Goal: Task Accomplishment & Management: Complete application form

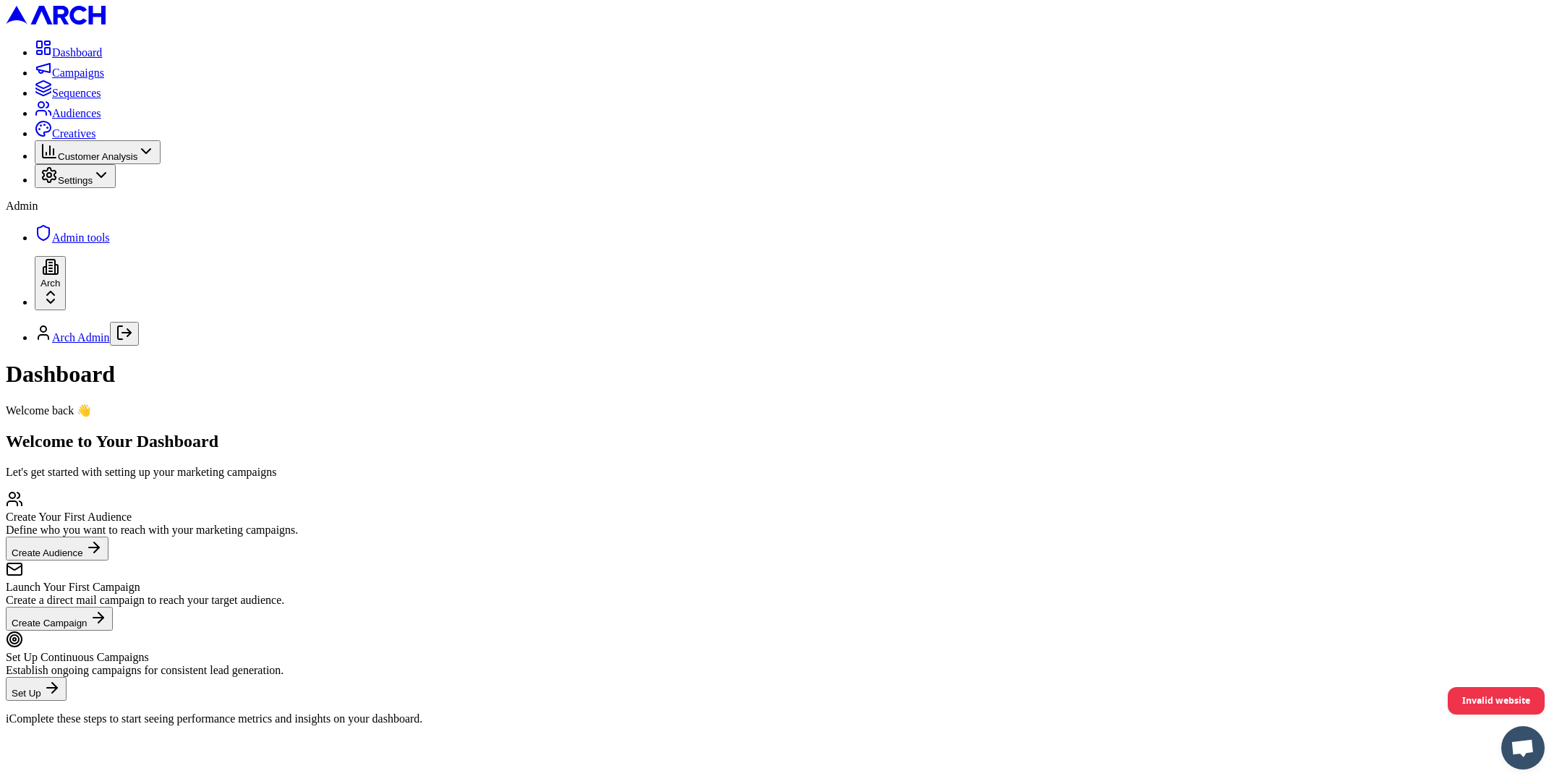
click at [95, 139] on span "Creatives" at bounding box center [74, 133] width 43 height 12
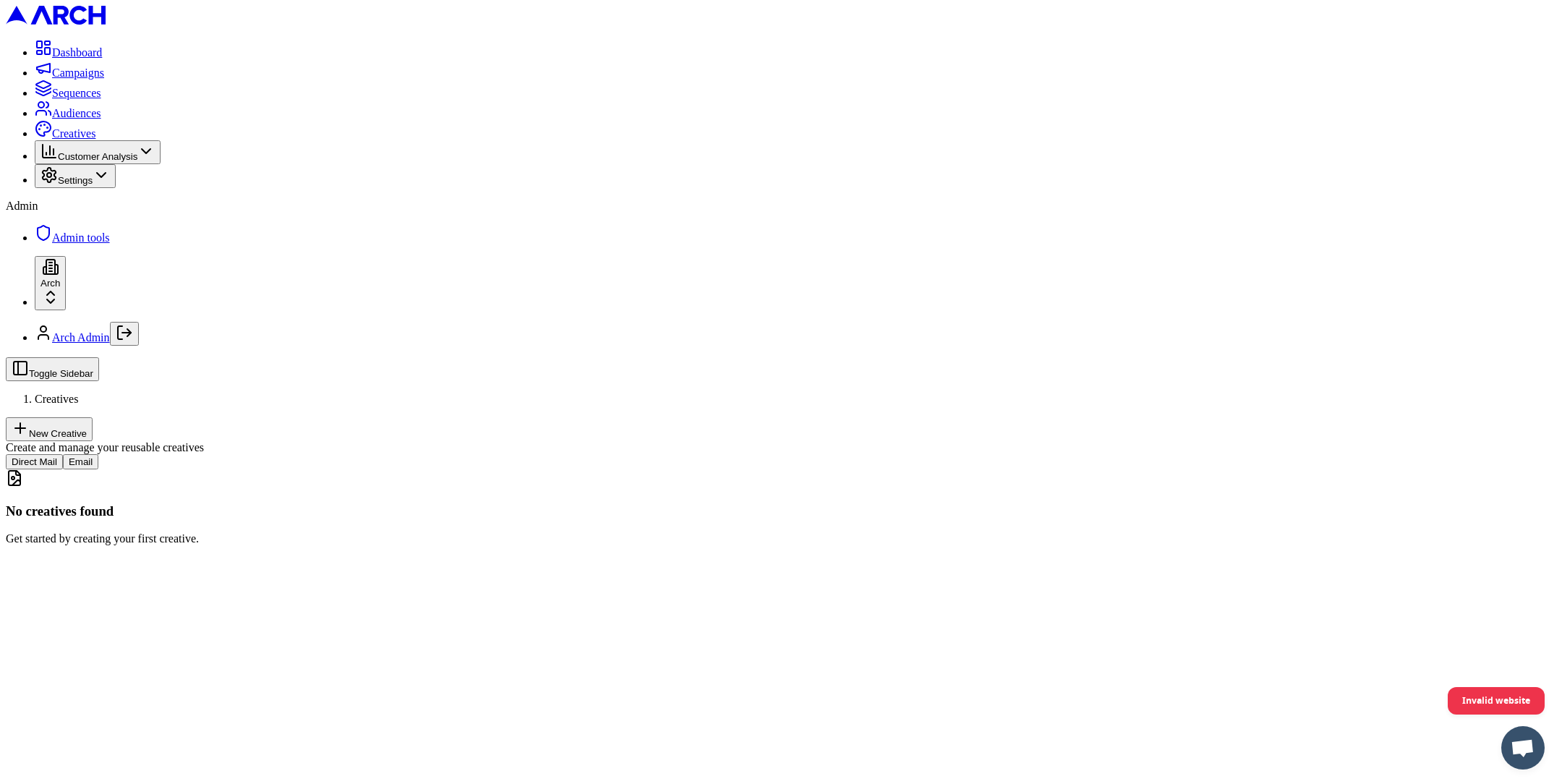
click at [98, 454] on button "Email" at bounding box center [81, 462] width 35 height 15
click at [92, 417] on button "New Creative" at bounding box center [49, 429] width 87 height 24
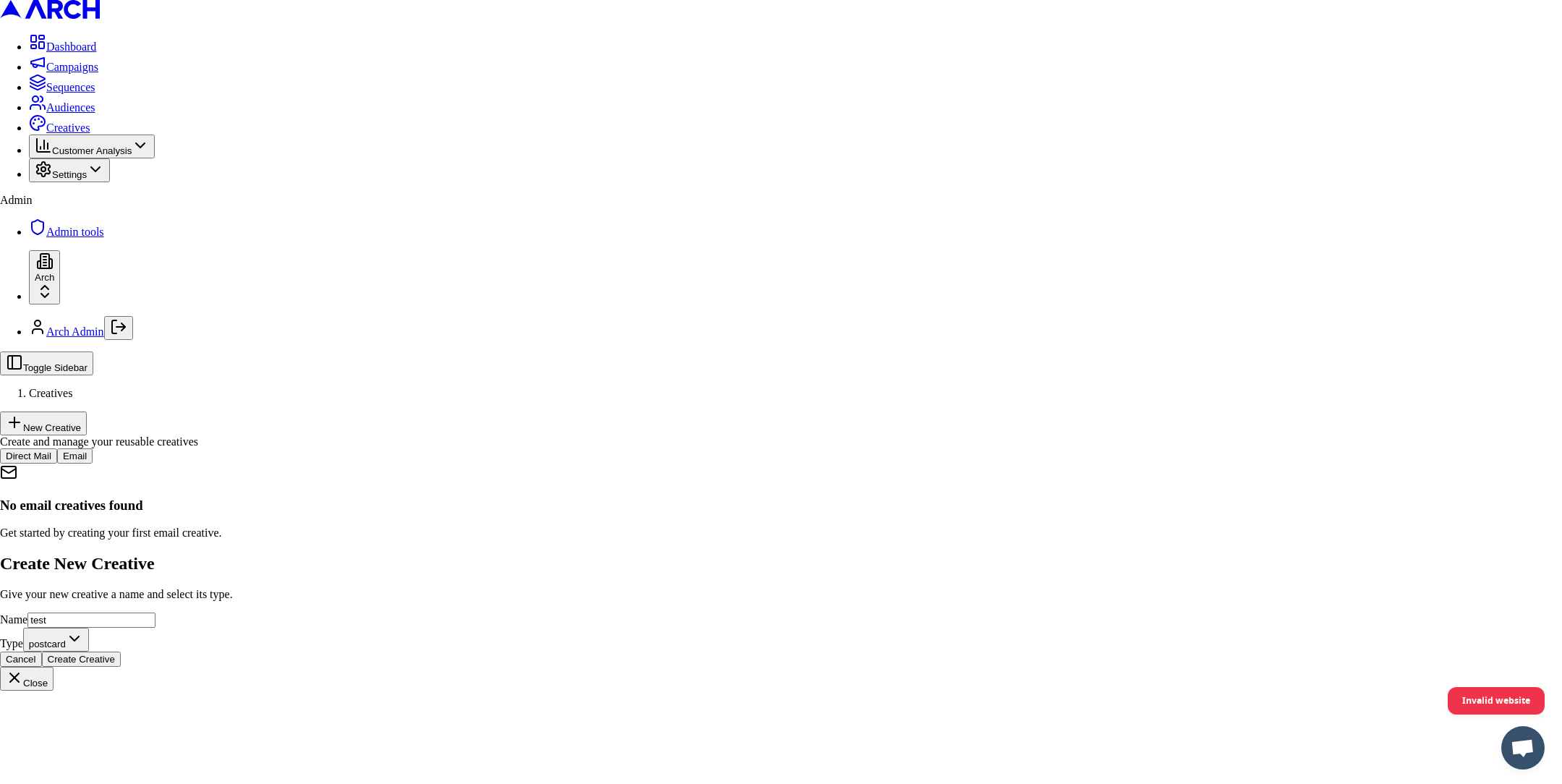
type input "test"
click at [681, 436] on body "Dashboard Campaigns Sequences Audiences Creatives Customer Analysis Settings Ad…" at bounding box center [781, 345] width 1562 height 691
select select "email"
click at [121, 652] on button "Create Creative" at bounding box center [82, 659] width 78 height 15
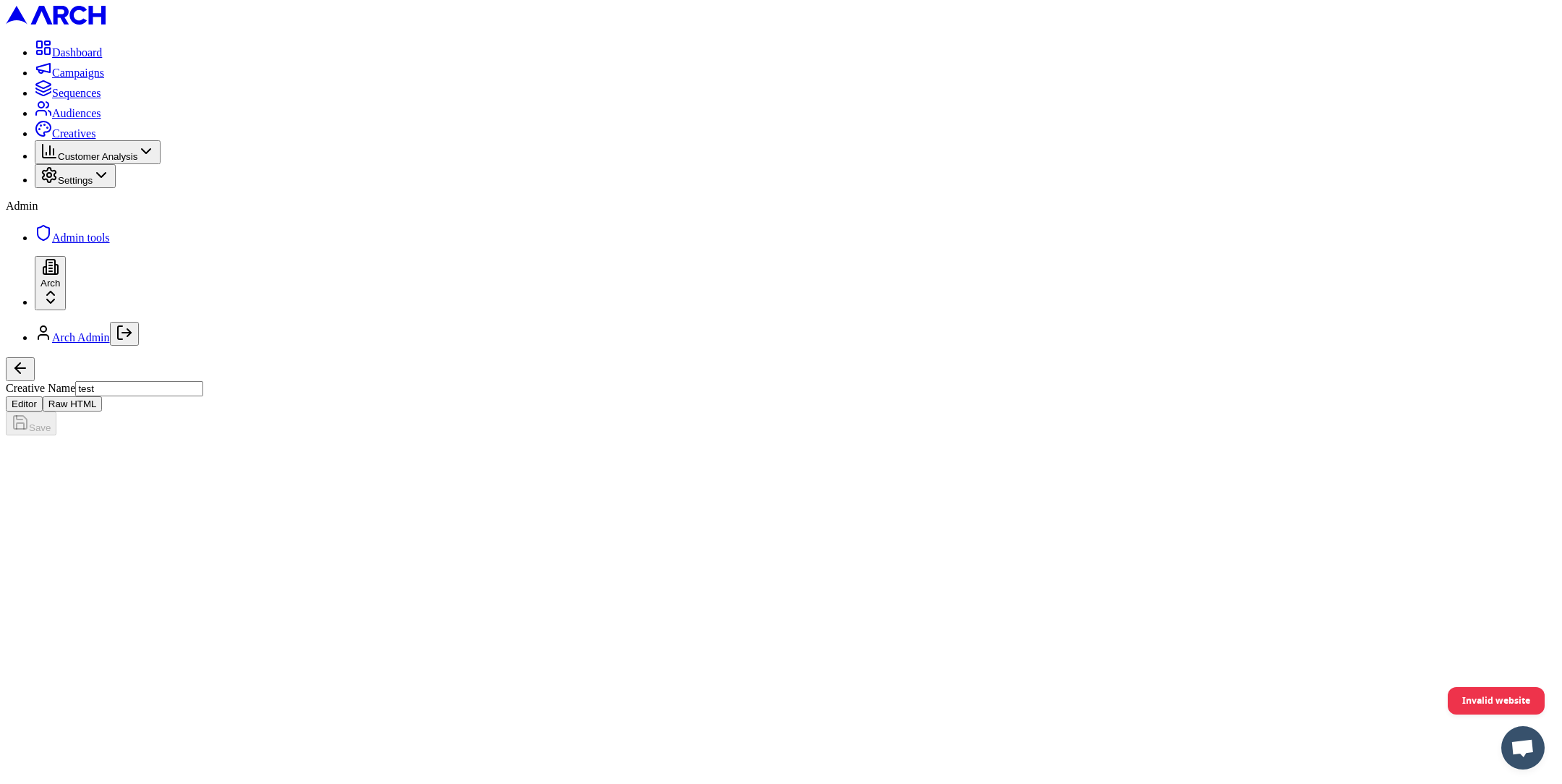
click at [102, 396] on button "Raw HTML" at bounding box center [72, 404] width 60 height 15
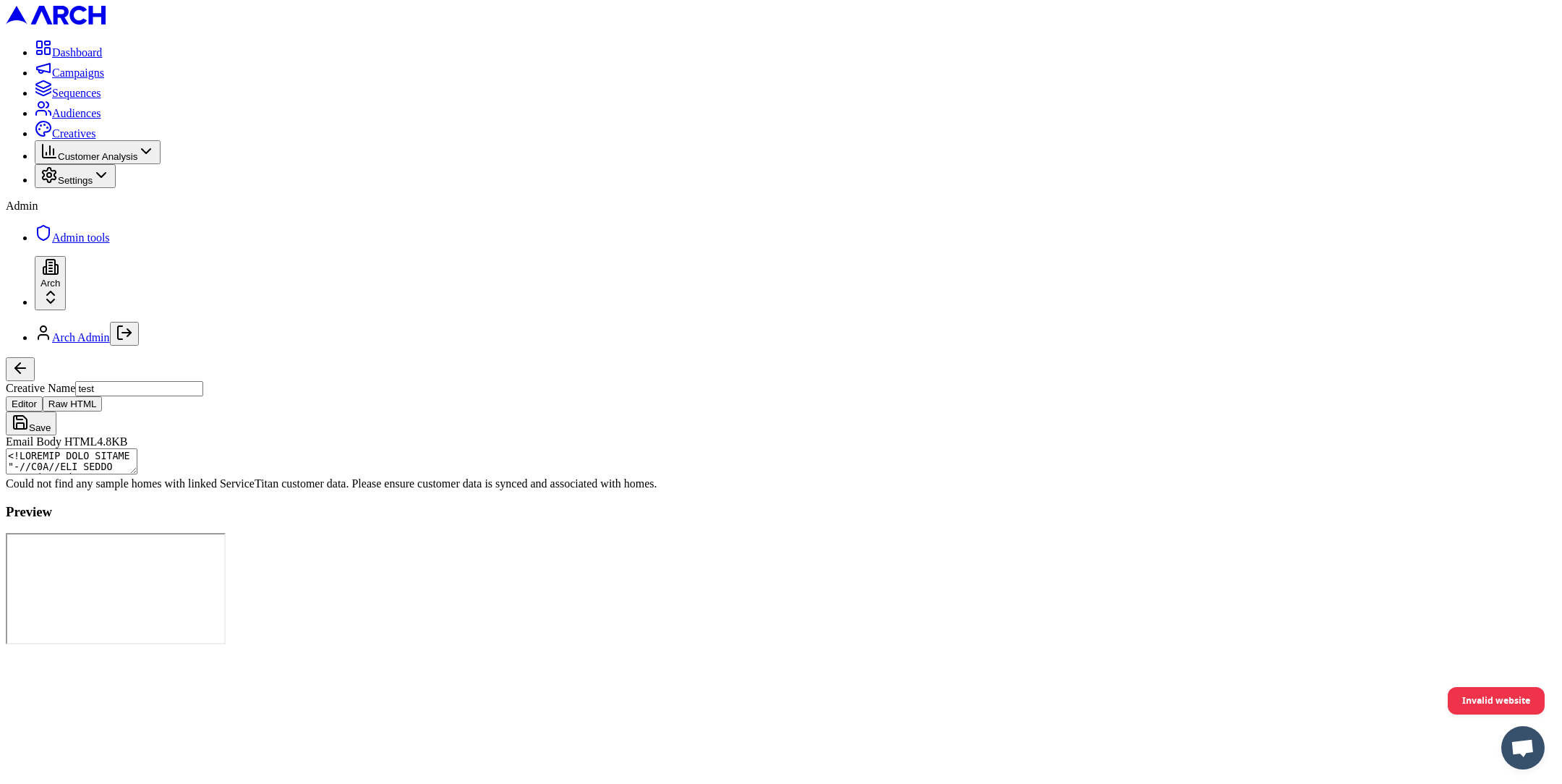
click at [138, 449] on textarea "Email Body HTML" at bounding box center [72, 462] width 132 height 26
paste textarea "<!DOCTYPE html PUBLIC "-//W3C//DTD XHTML 1.0 Transitional//EN" "http://www.w3.o…"
click at [138, 449] on textarea "Email Body HTML" at bounding box center [72, 462] width 132 height 26
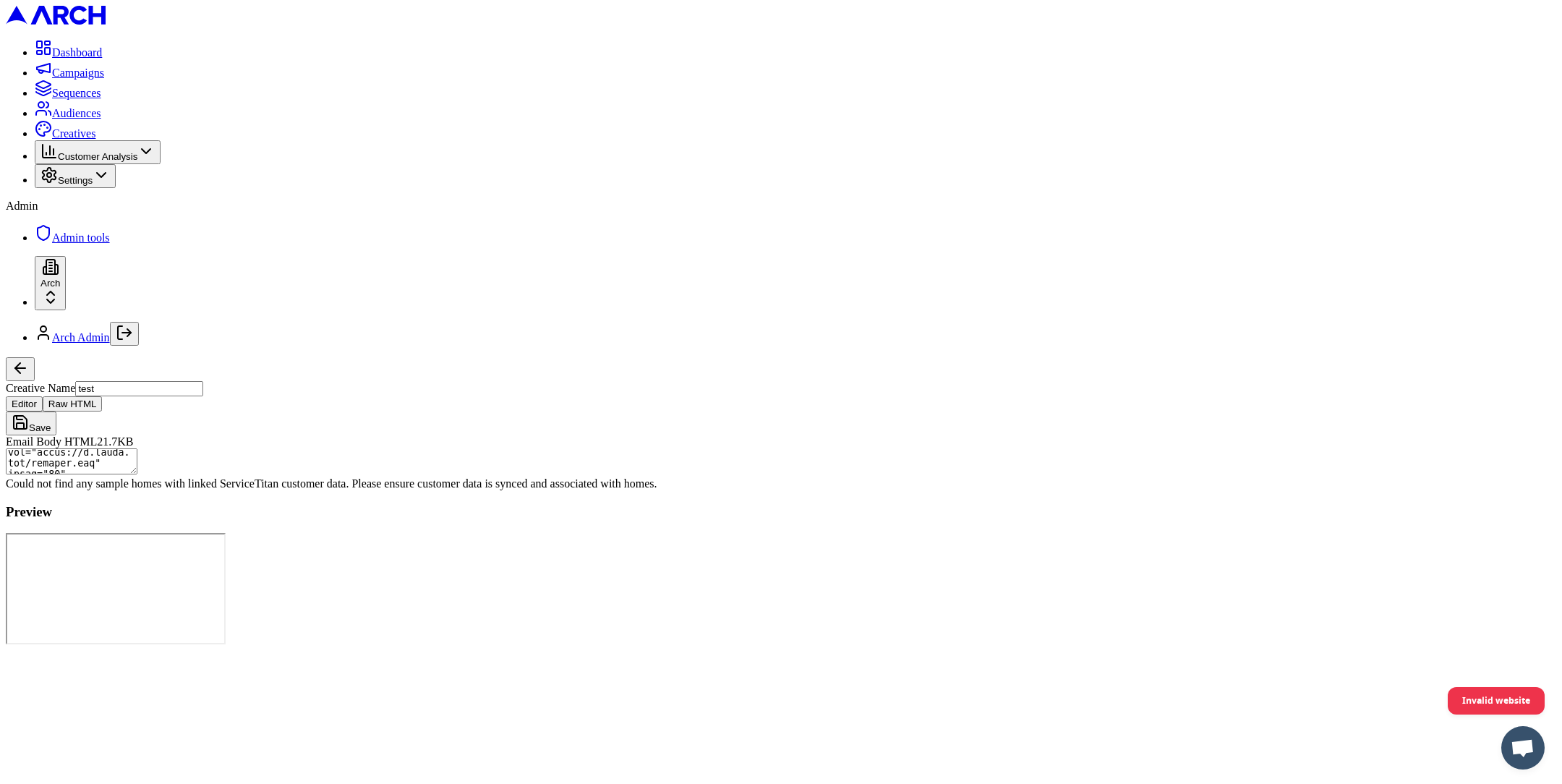
click at [138, 449] on textarea "Email Body HTML" at bounding box center [72, 462] width 132 height 26
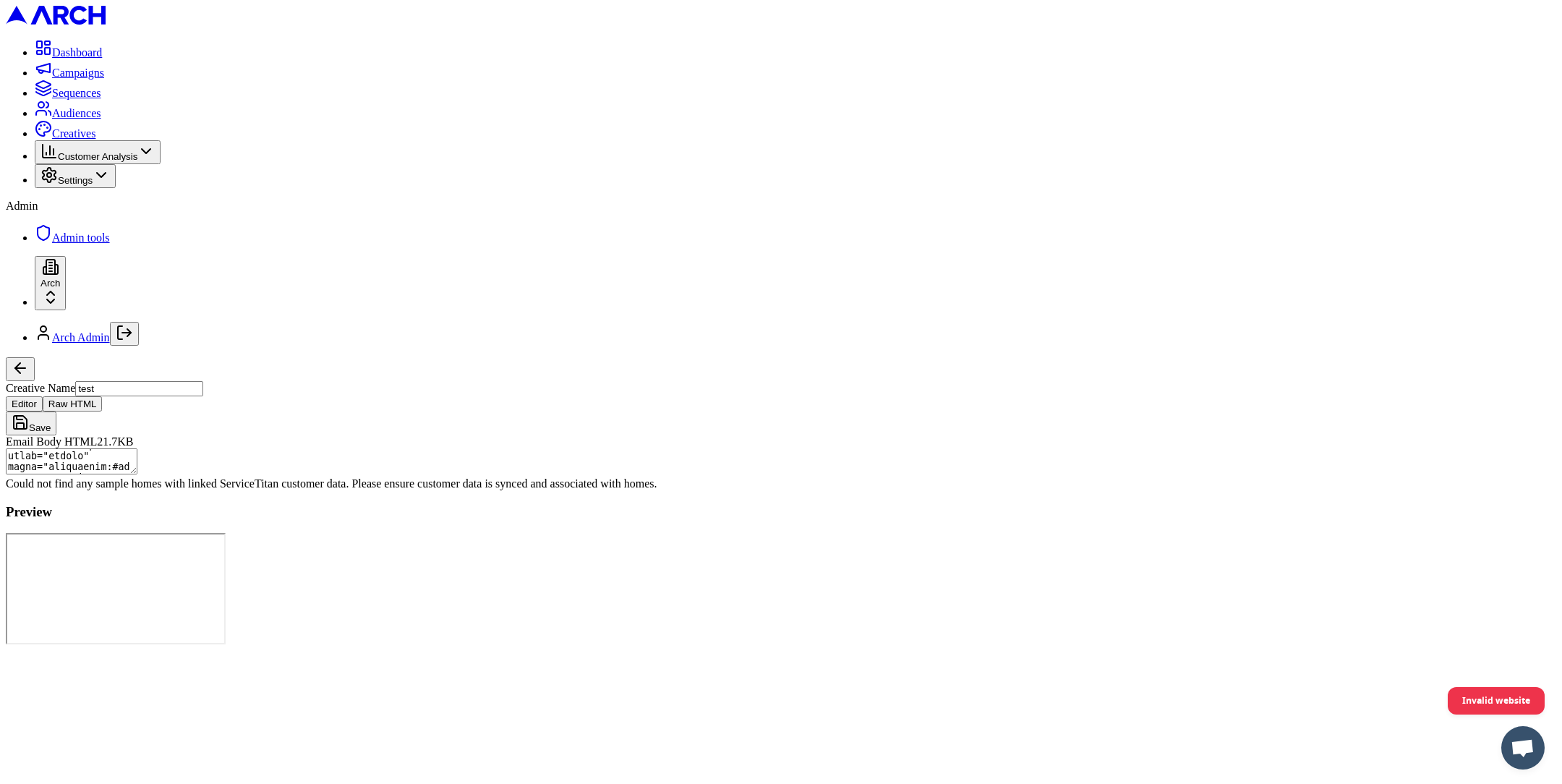
scroll to position [8089, 0]
type textarea "<!DOCTYPE html PUBLIC "-//W3C//DTD XHTML 1.0 Transitional//EN" "http://www.w3.o…"
click at [430, 490] on div "Could not find any sample homes with linked ServiceTitan customer data. Please …" at bounding box center [781, 483] width 1550 height 13
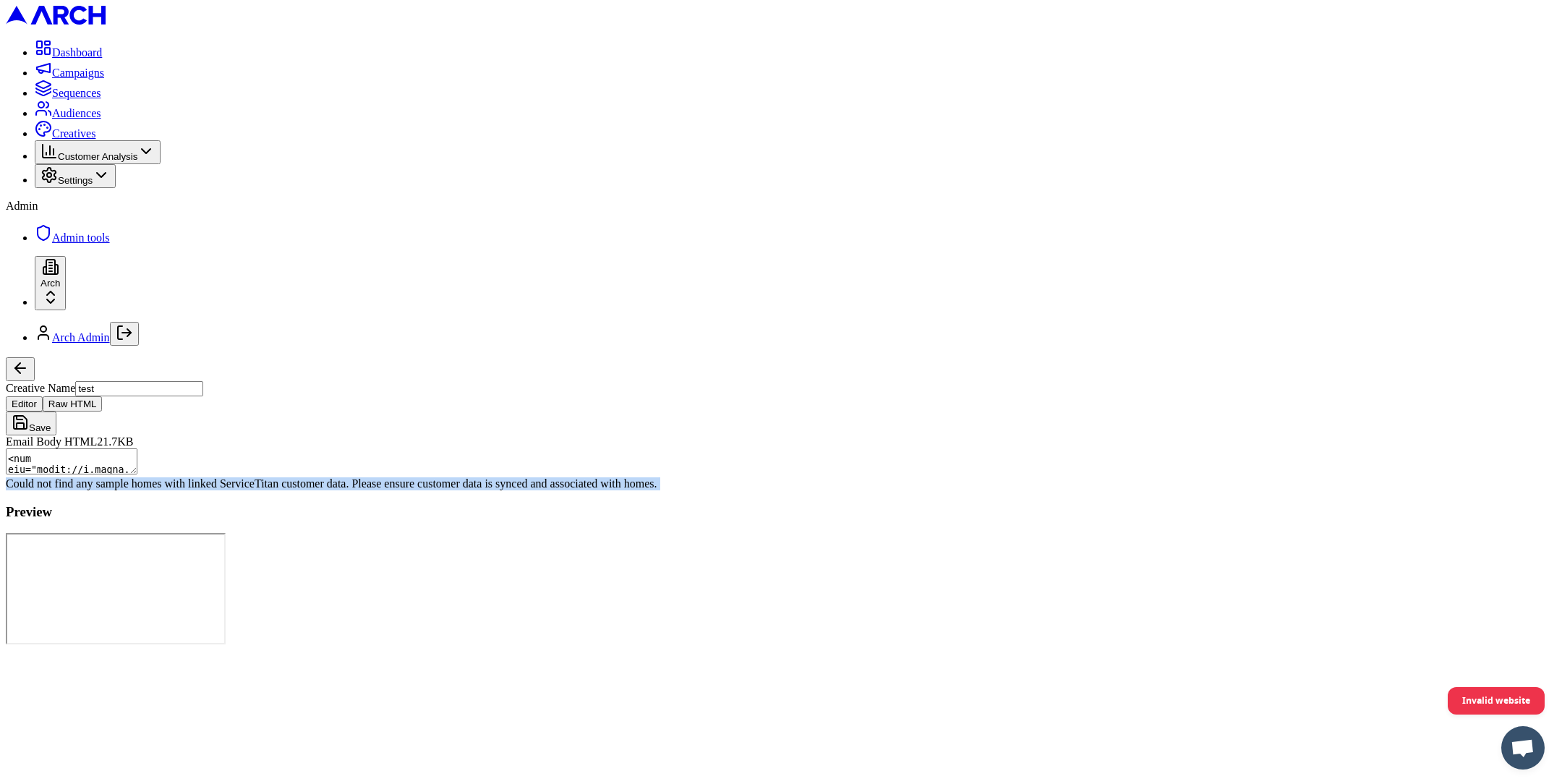
click at [473, 490] on div "Could not find any sample homes with linked ServiceTitan customer data. Please …" at bounding box center [781, 483] width 1550 height 13
click at [461, 490] on div "Could not find any sample homes with linked ServiceTitan customer data. Please …" at bounding box center [781, 483] width 1550 height 13
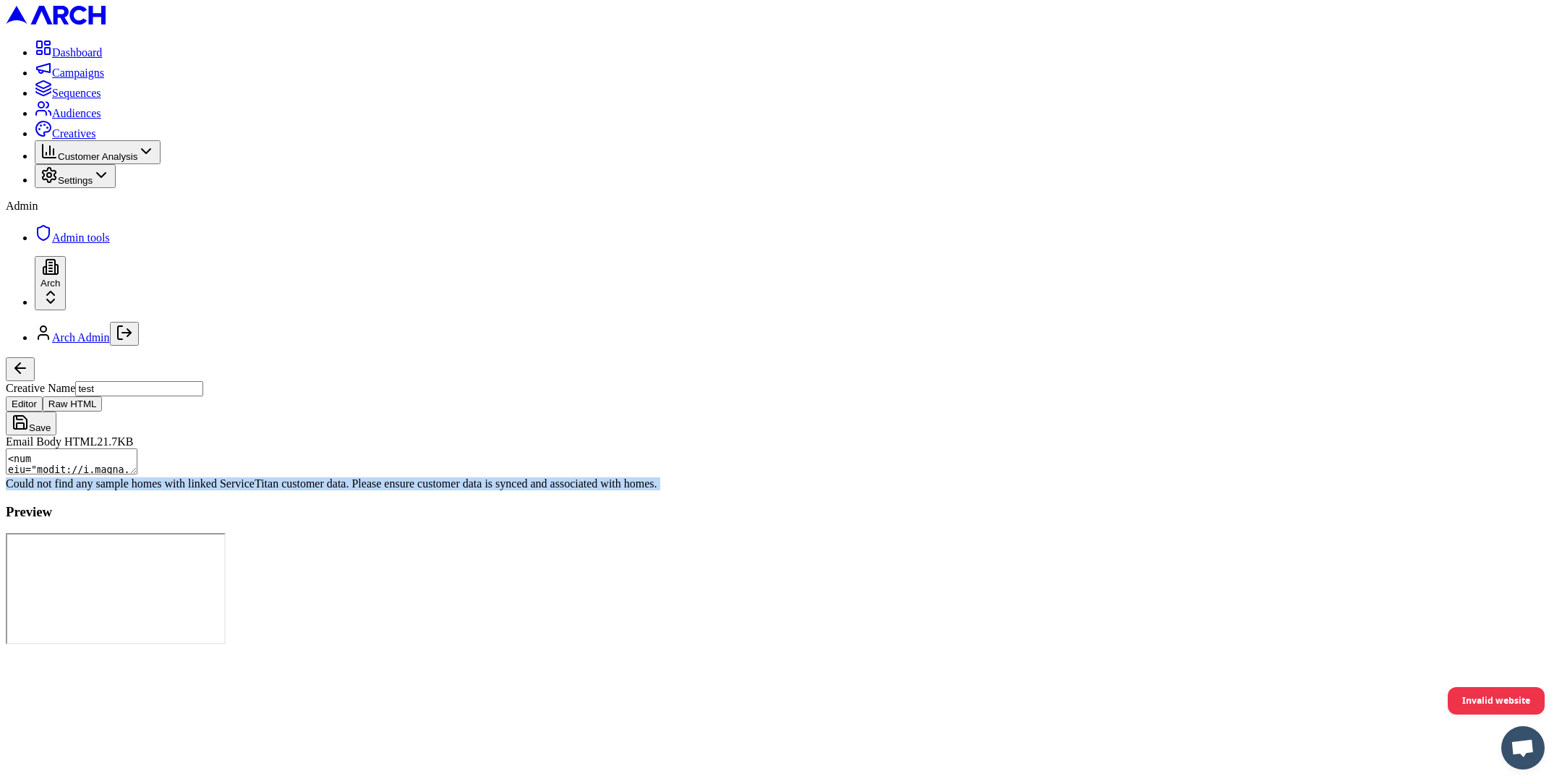
click at [461, 490] on div "Could not find any sample homes with linked ServiceTitan customer data. Please …" at bounding box center [781, 483] width 1550 height 13
click at [498, 490] on div "Could not find any sample homes with linked ServiceTitan customer data. Please …" at bounding box center [781, 483] width 1550 height 13
click at [503, 490] on div "Could not find any sample homes with linked ServiceTitan customer data. Please …" at bounding box center [781, 483] width 1550 height 13
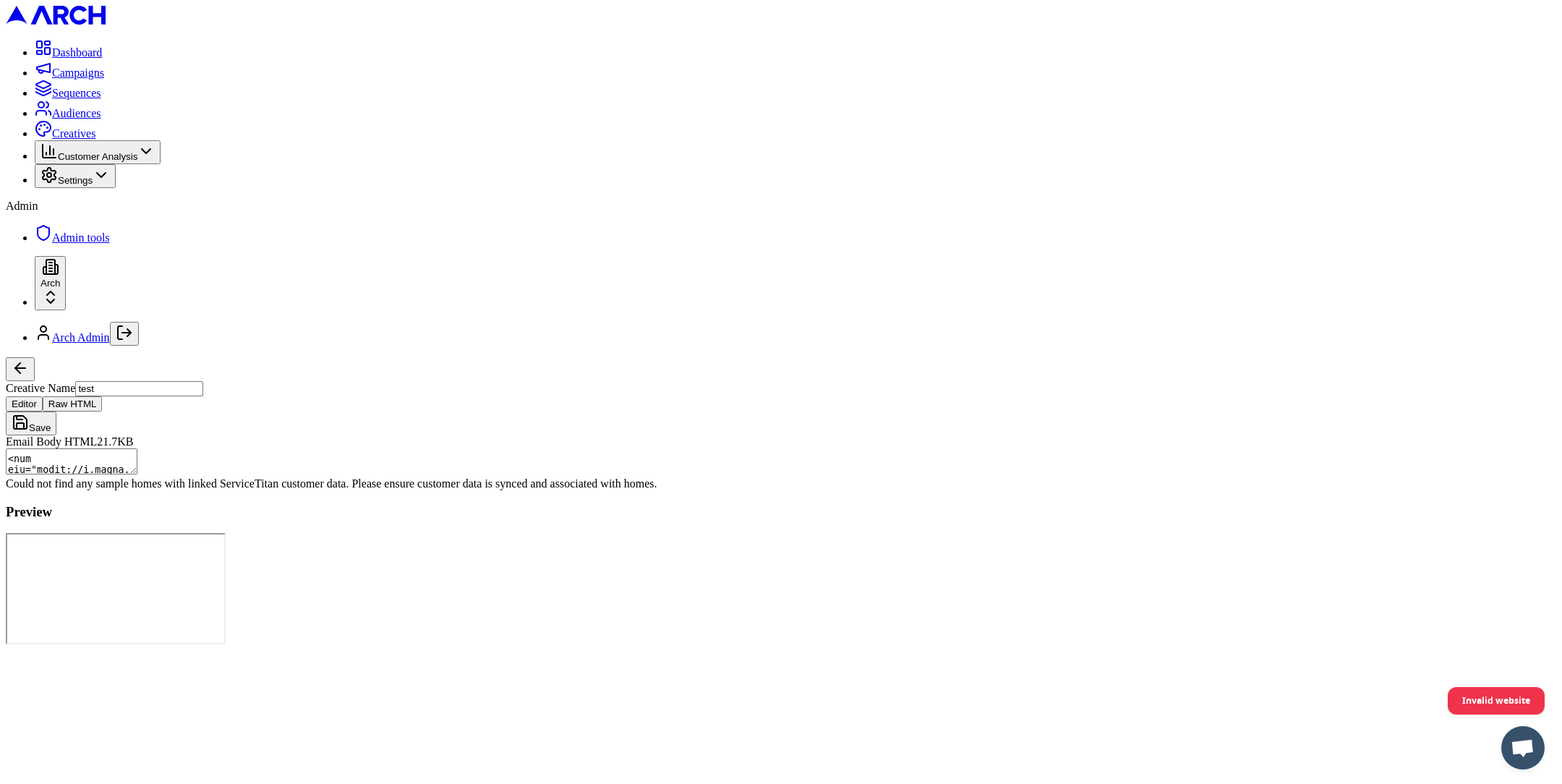
click at [503, 490] on div "Could not find any sample homes with linked ServiceTitan customer data. Please …" at bounding box center [781, 483] width 1550 height 13
click at [56, 412] on button "Save" at bounding box center [32, 423] width 51 height 24
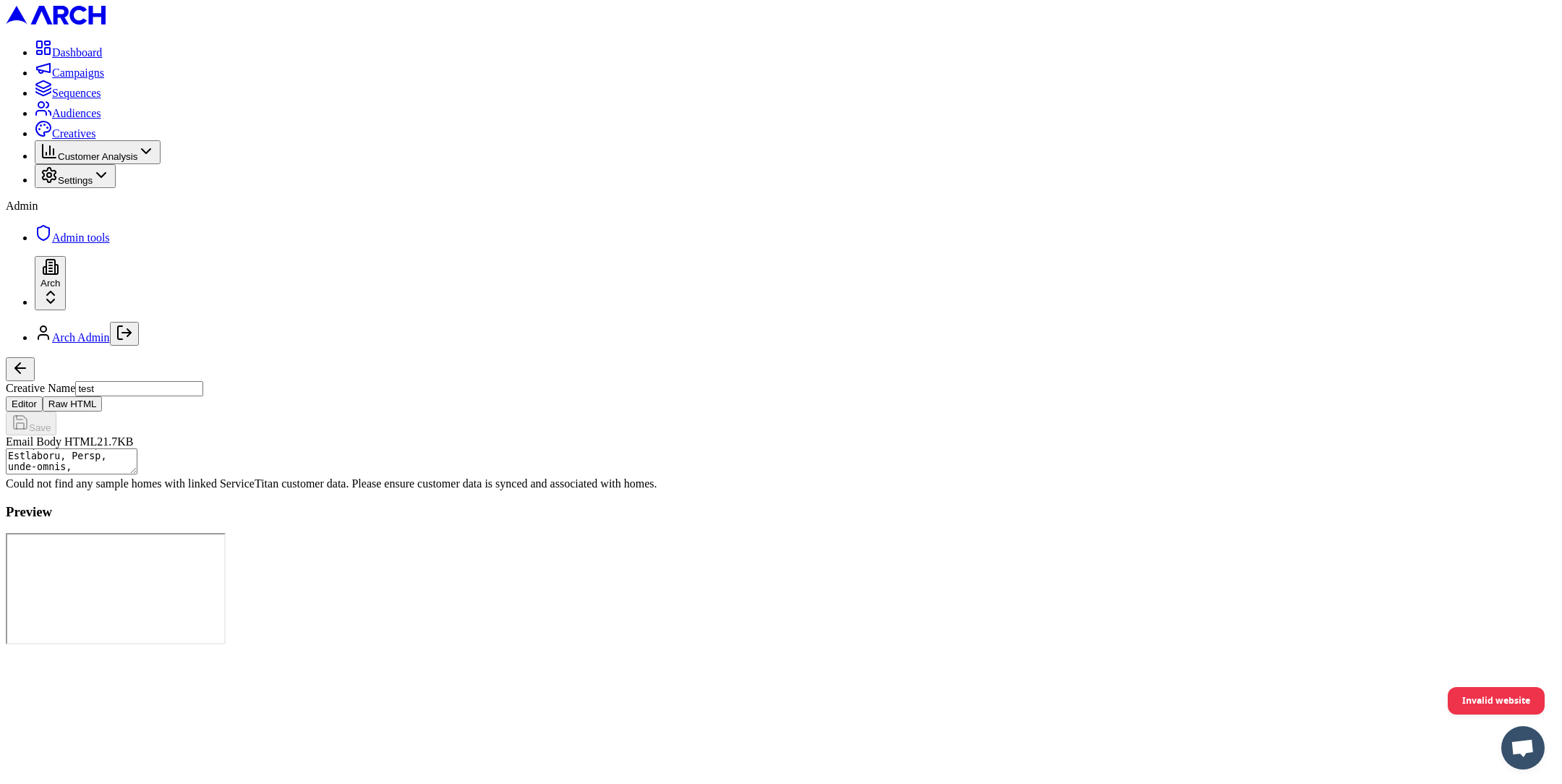
scroll to position [8089, 0]
click at [402, 490] on div "Could not find any sample homes with linked ServiceTitan customer data. Please …" at bounding box center [781, 483] width 1550 height 13
copy div "Could not find any sample homes with linked ServiceTitan customer data. Please …"
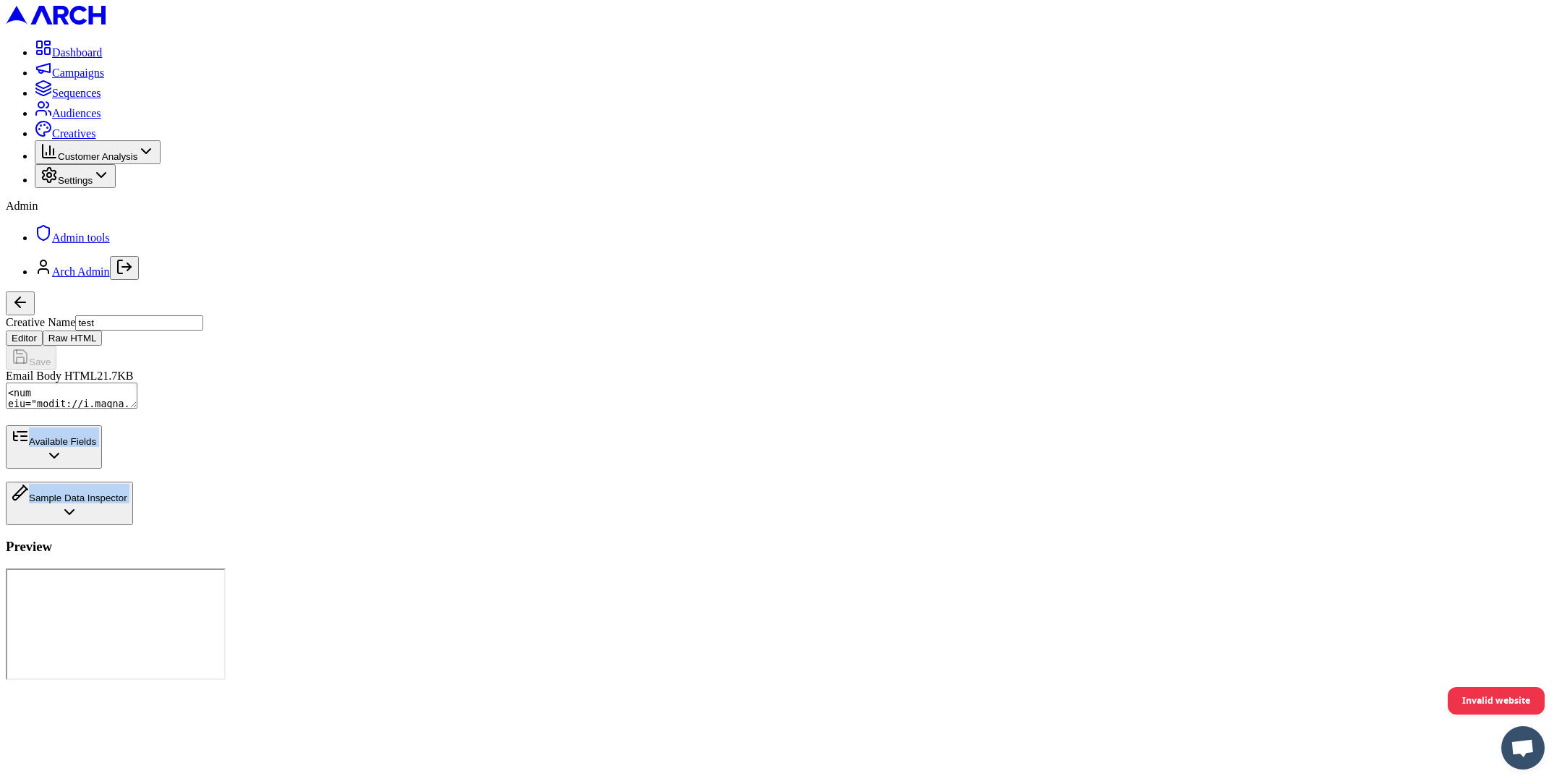
click at [102, 469] on button "Available Fields" at bounding box center [54, 447] width 96 height 43
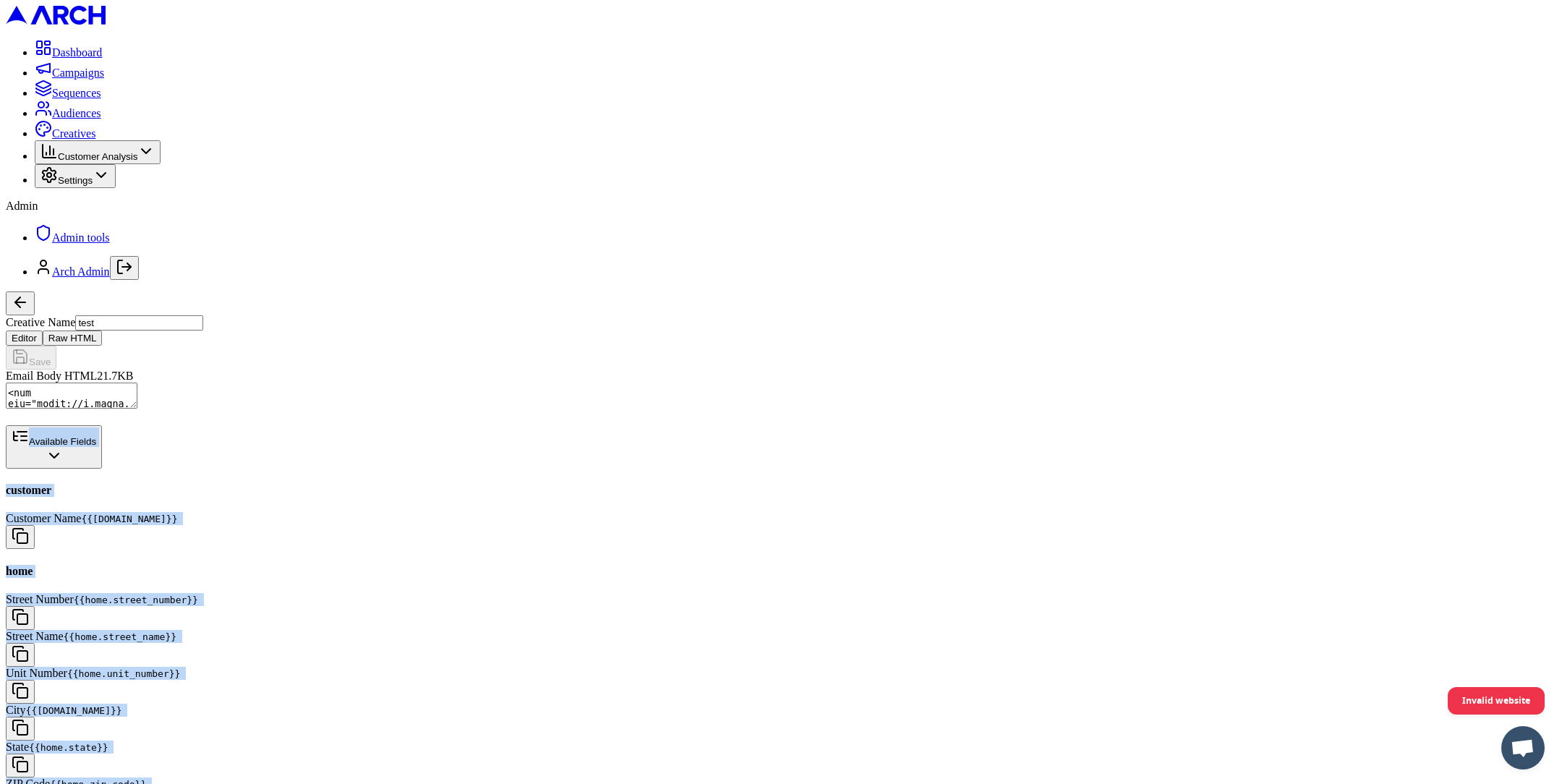
click at [669, 533] on div "Customer Name {{customer.name}}" at bounding box center [781, 530] width 1550 height 37
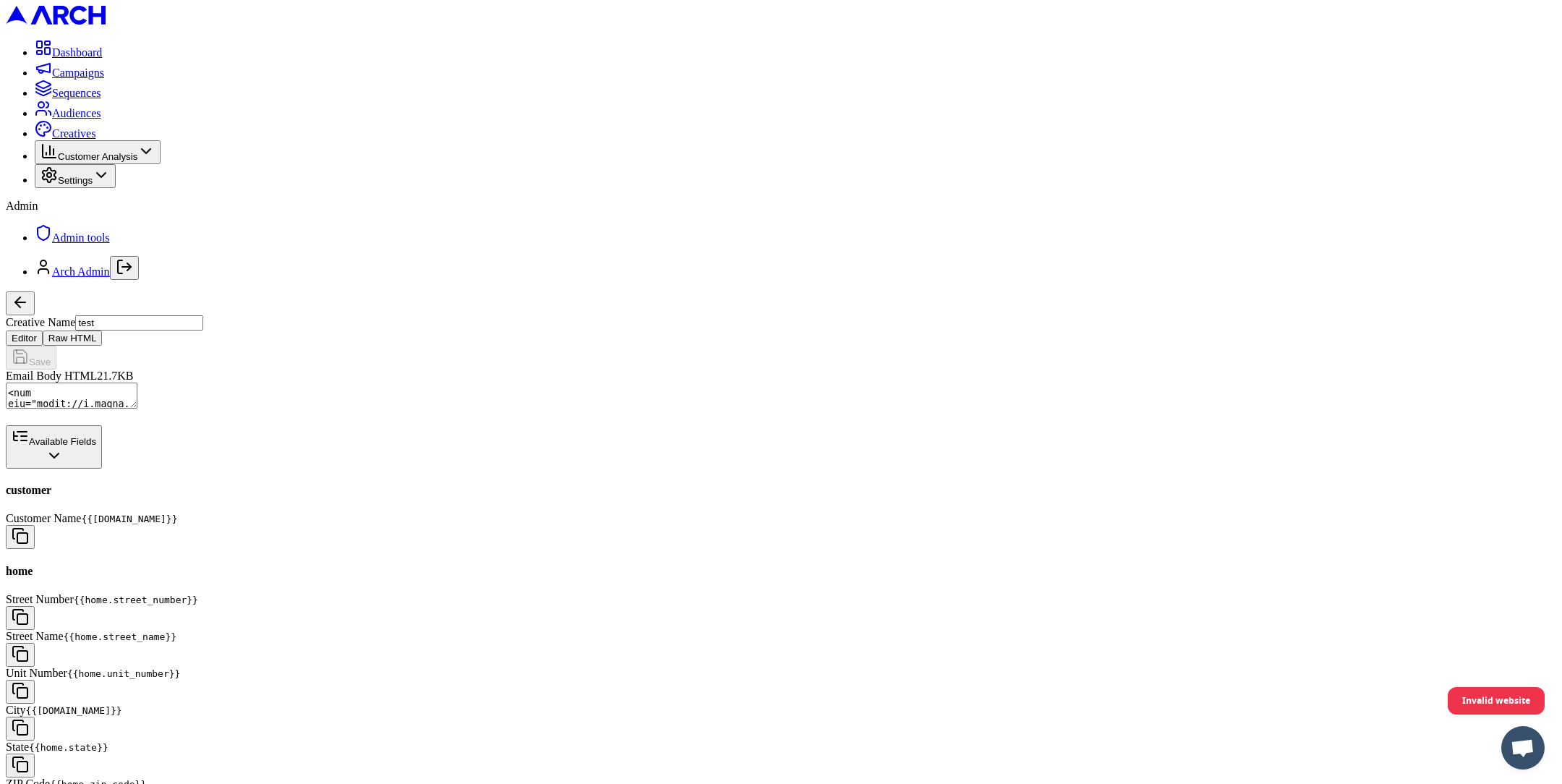
scroll to position [231, 0]
click at [63, 464] on icon "button" at bounding box center [54, 455] width 18 height 18
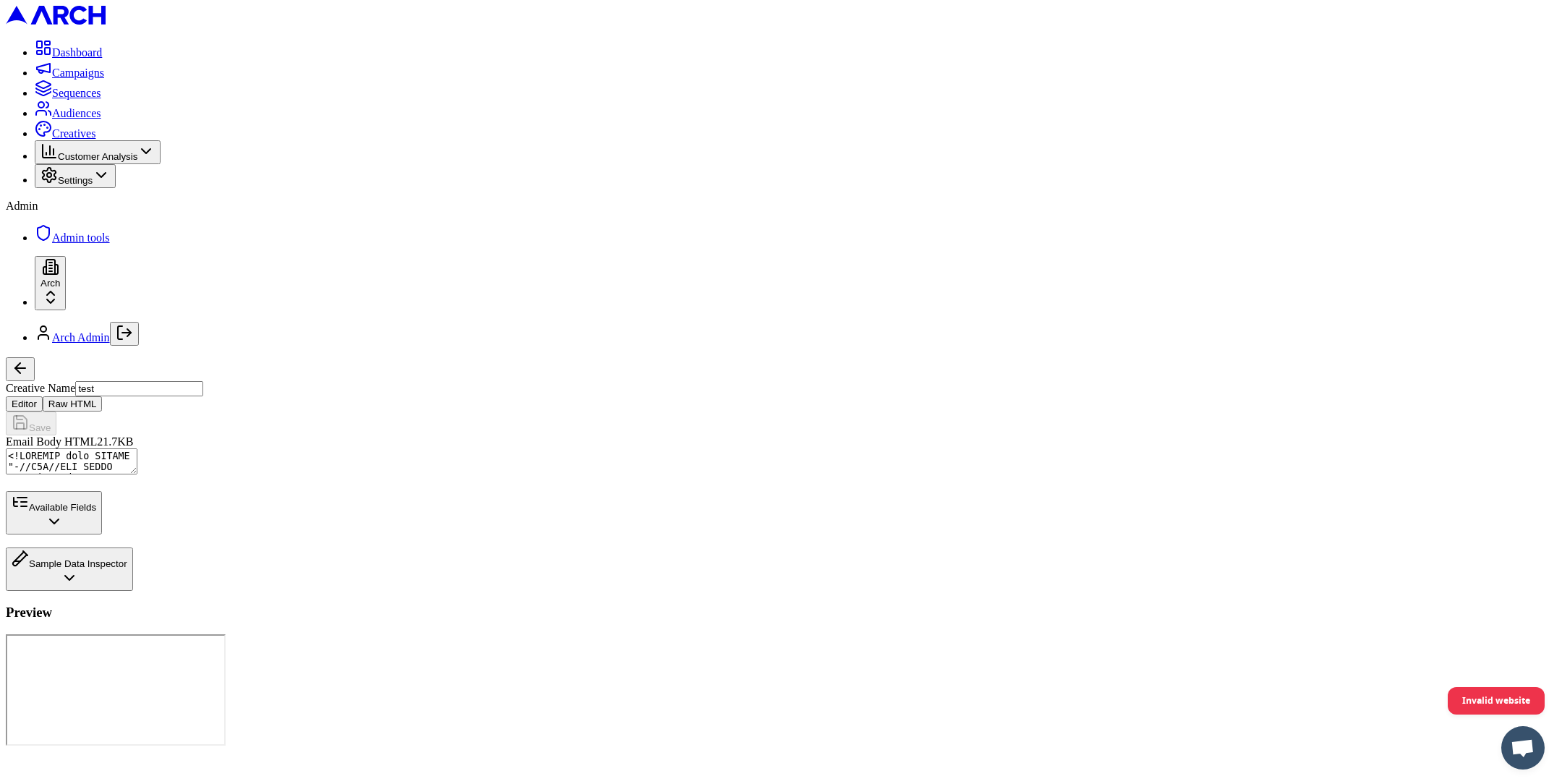
click at [102, 535] on button "Available Fields" at bounding box center [54, 512] width 96 height 43
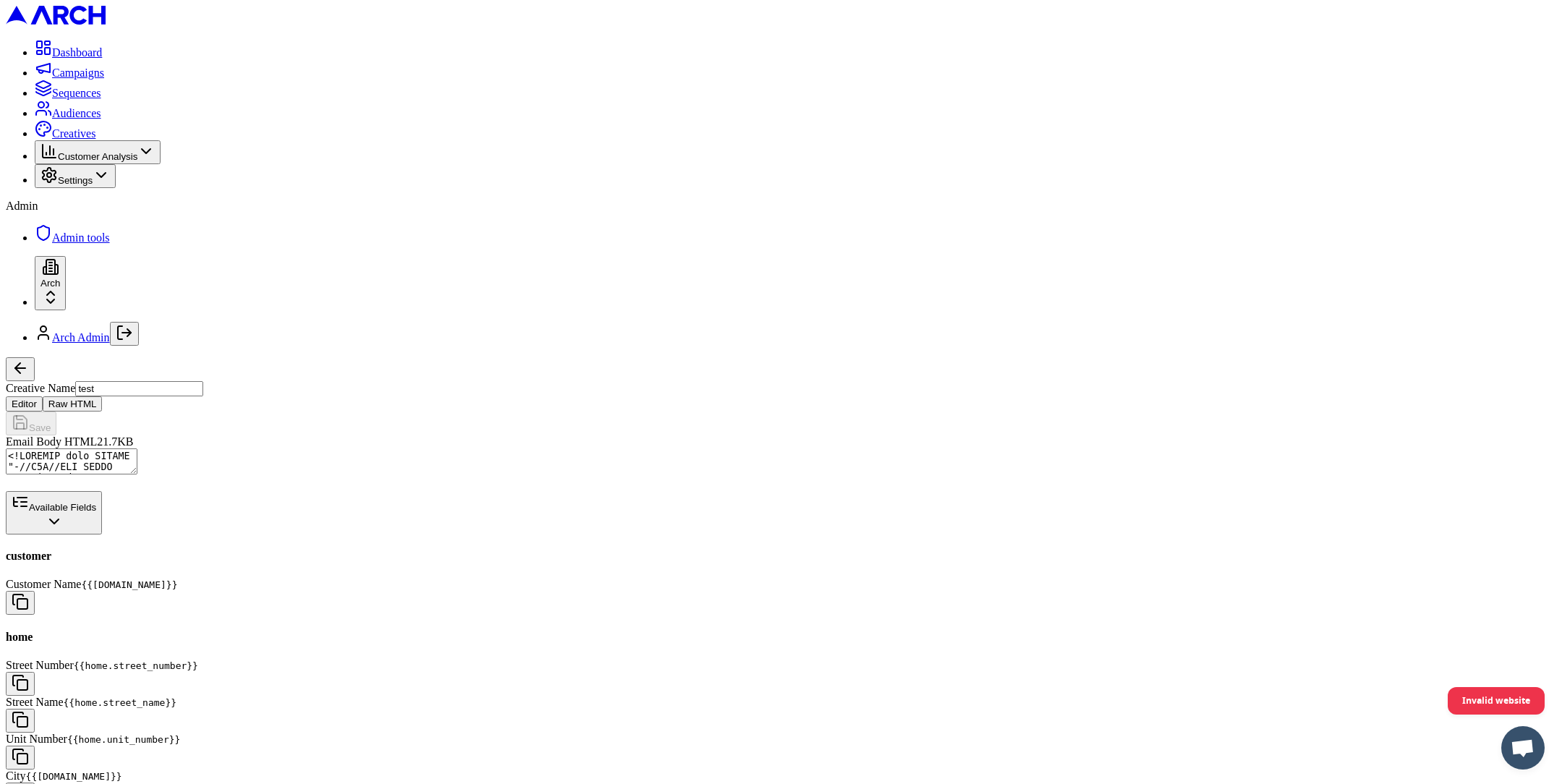
click at [102, 492] on button "Available Fields" at bounding box center [54, 512] width 96 height 43
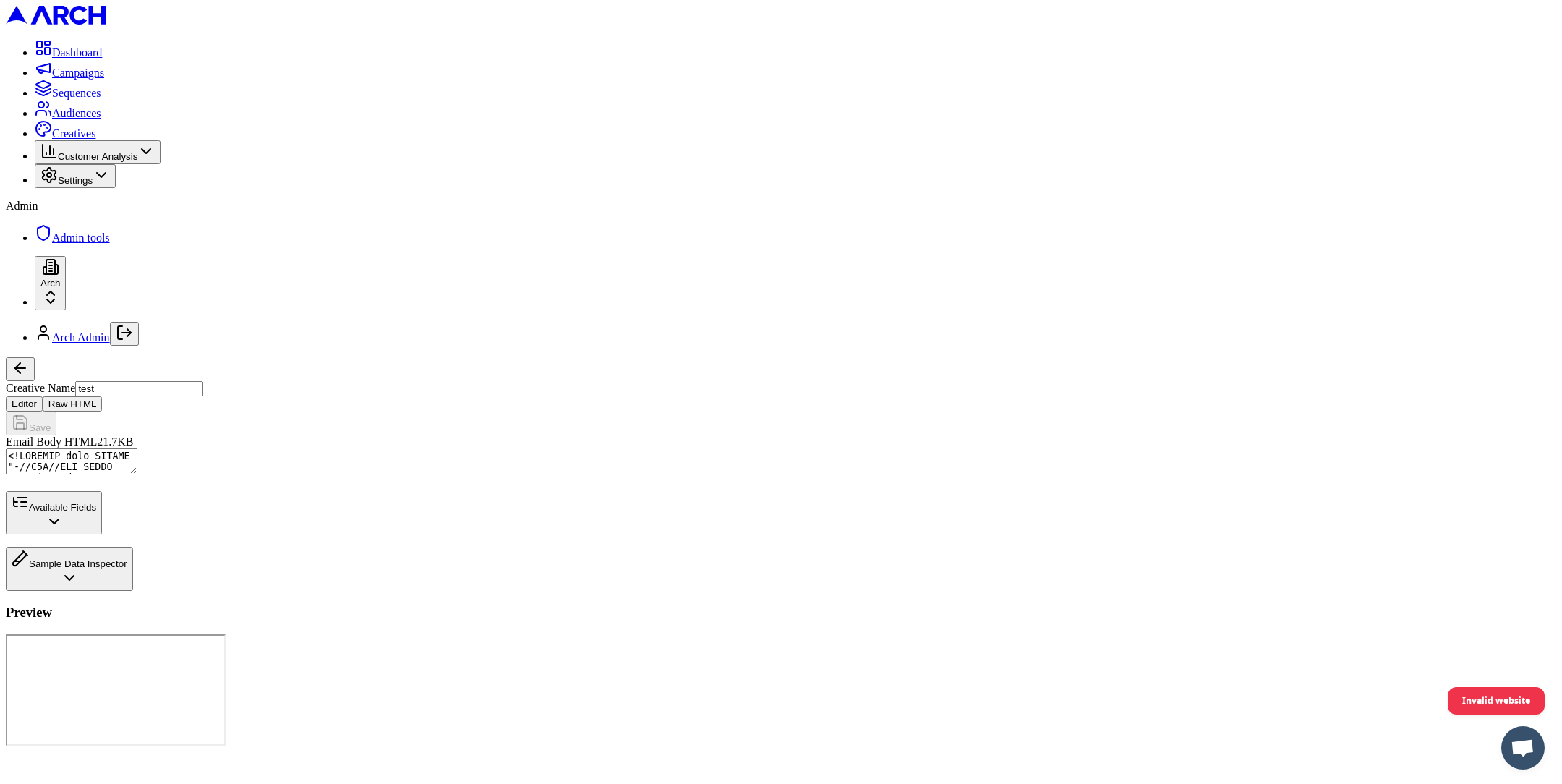
click at [78, 139] on span "Creatives" at bounding box center [74, 133] width 43 height 12
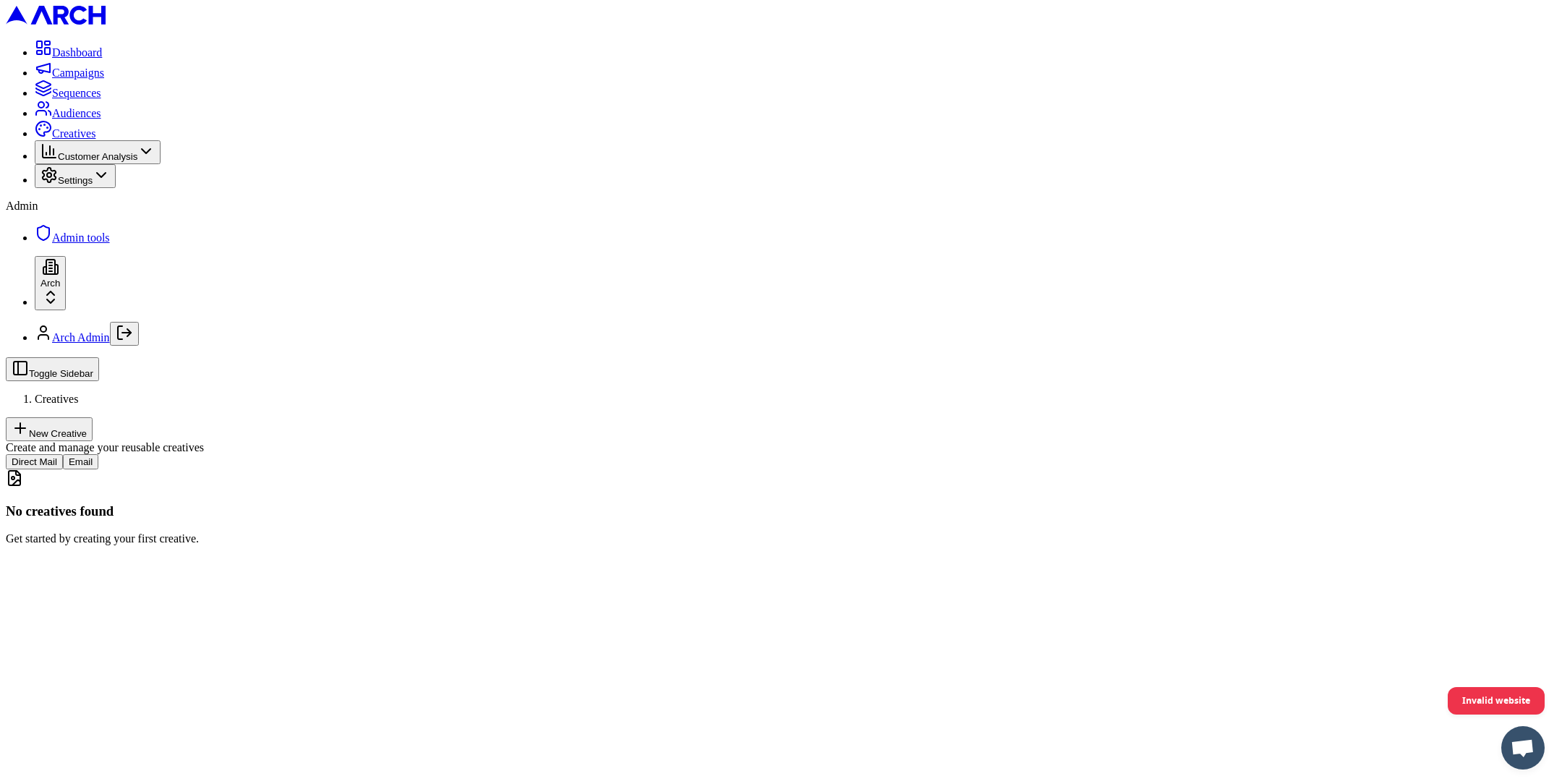
click at [98, 454] on button "Email" at bounding box center [81, 462] width 35 height 15
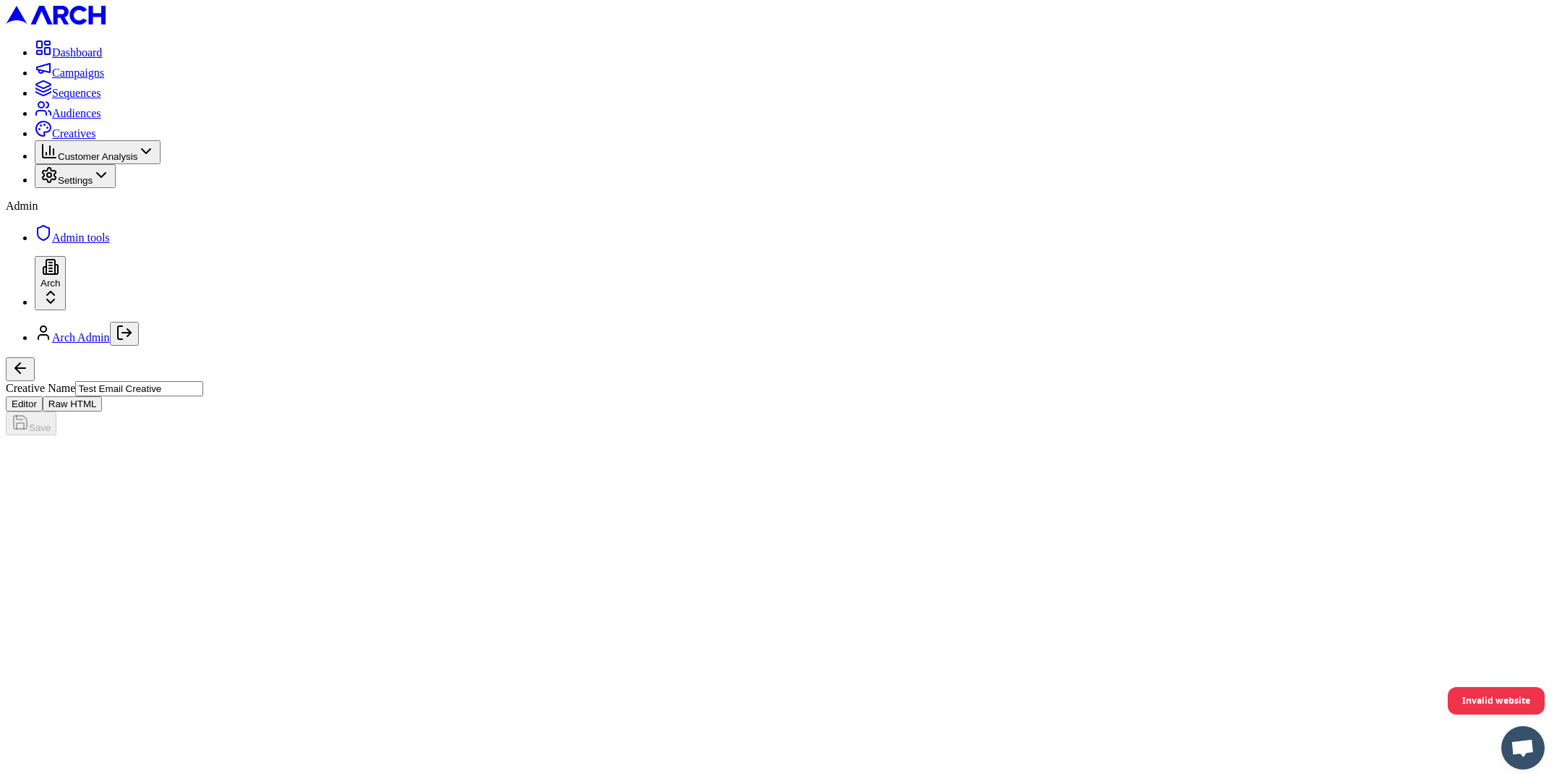
click at [102, 396] on button "Raw HTML" at bounding box center [72, 404] width 60 height 15
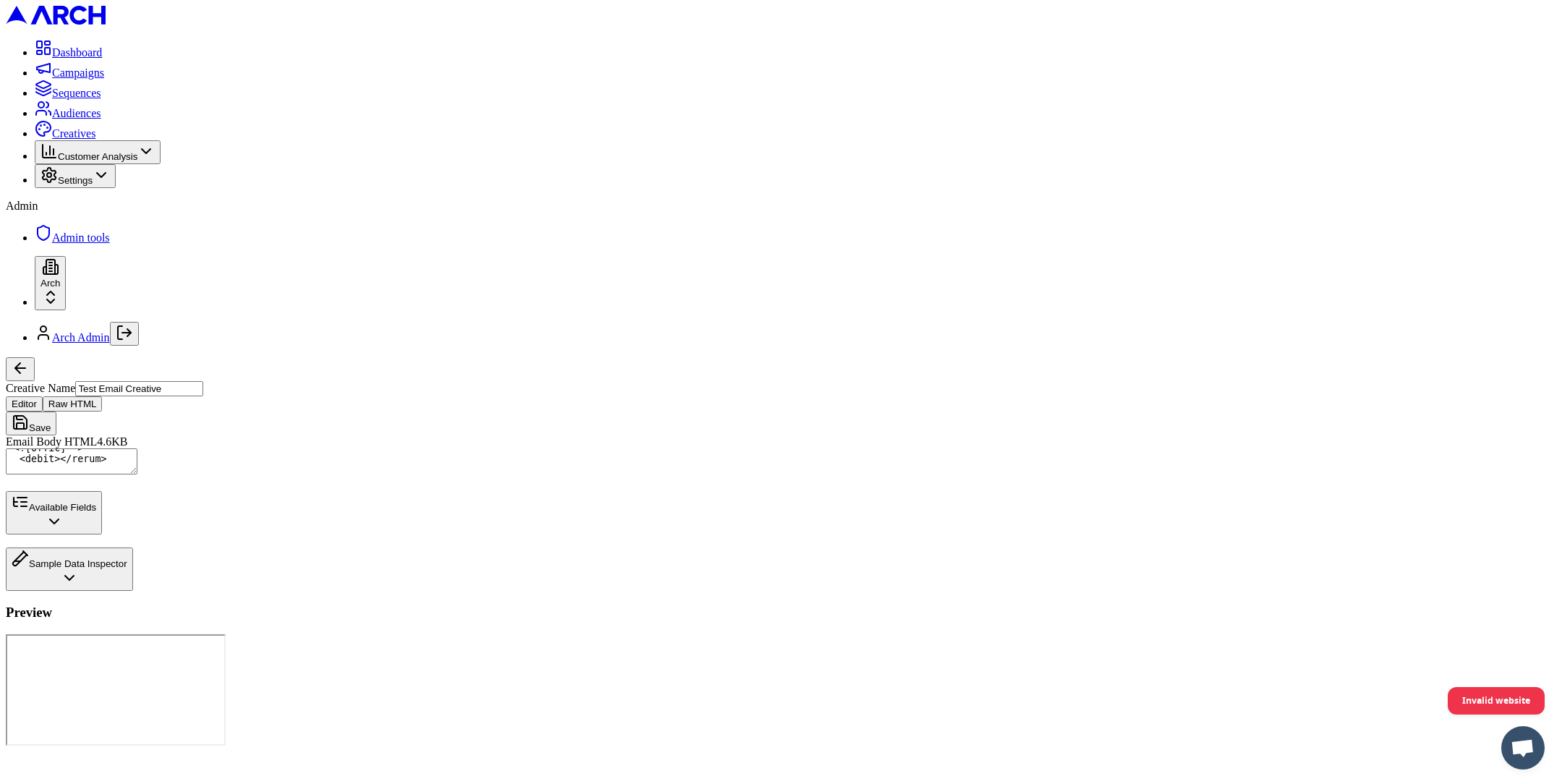
scroll to position [38, 0]
click at [42, 396] on button "Editor" at bounding box center [25, 404] width 37 height 15
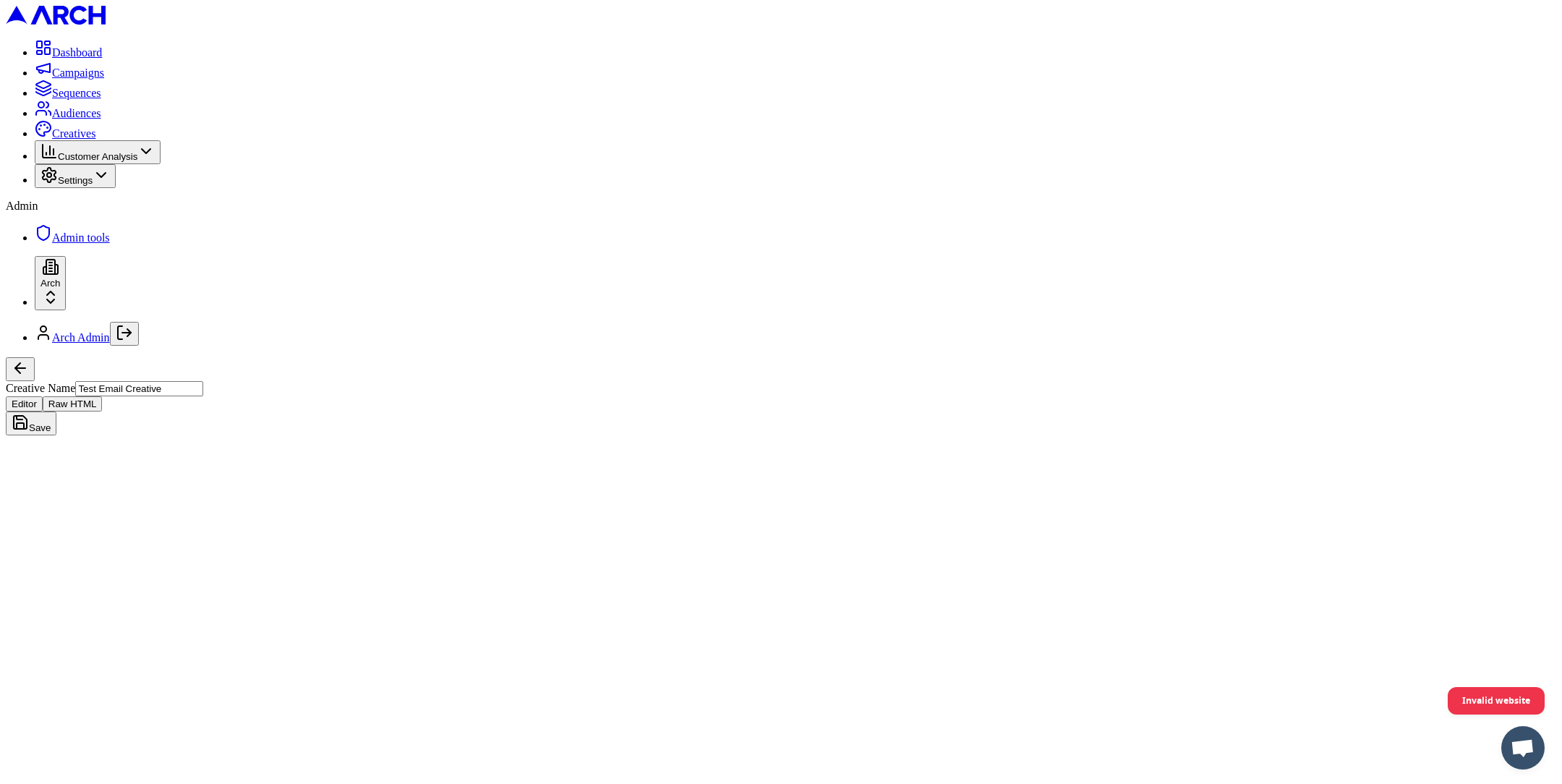
click at [102, 396] on button "Raw HTML" at bounding box center [72, 404] width 60 height 15
click at [92, 417] on button "New Creative" at bounding box center [49, 429] width 87 height 24
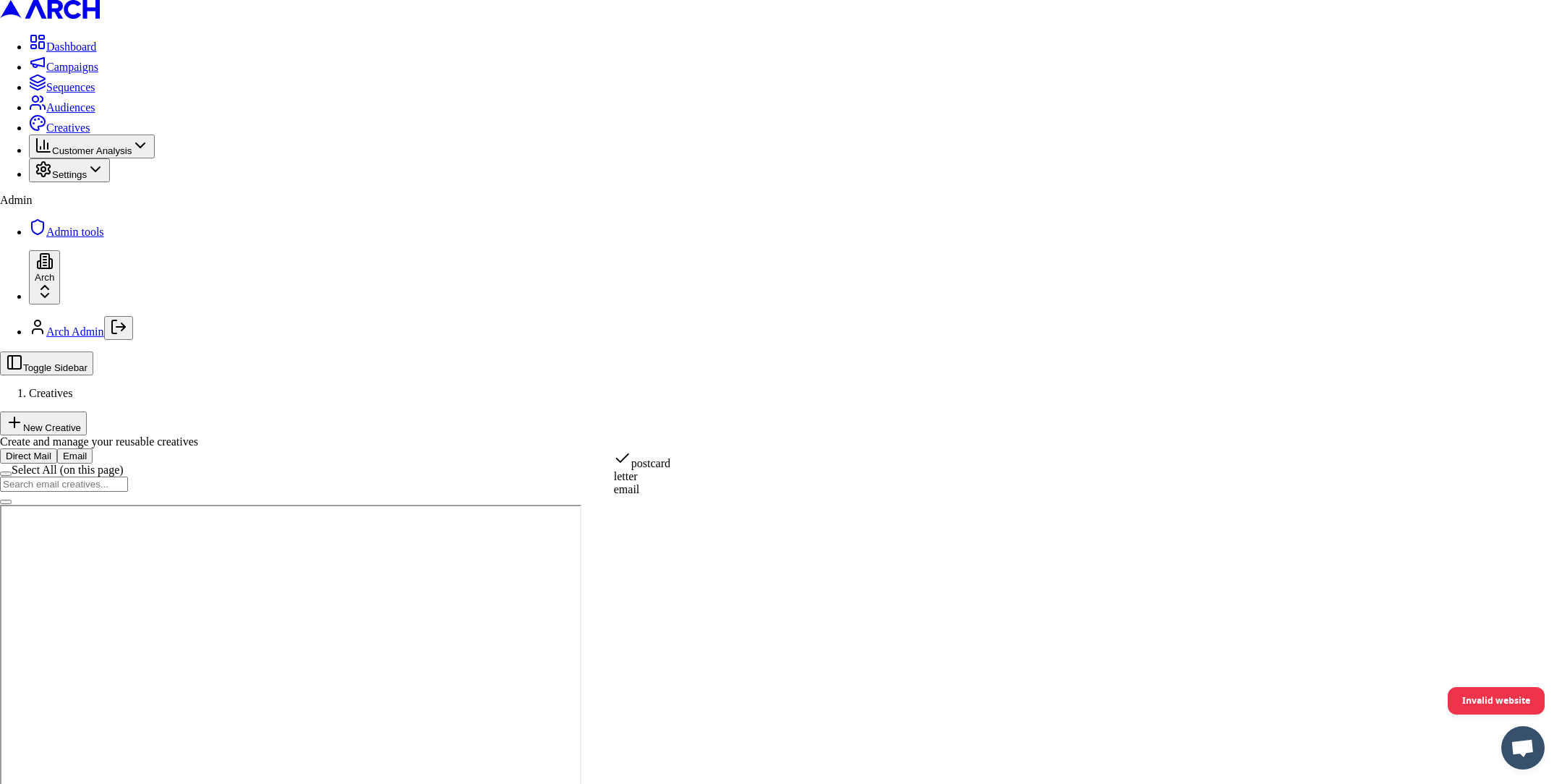
select select "email"
type input "name"
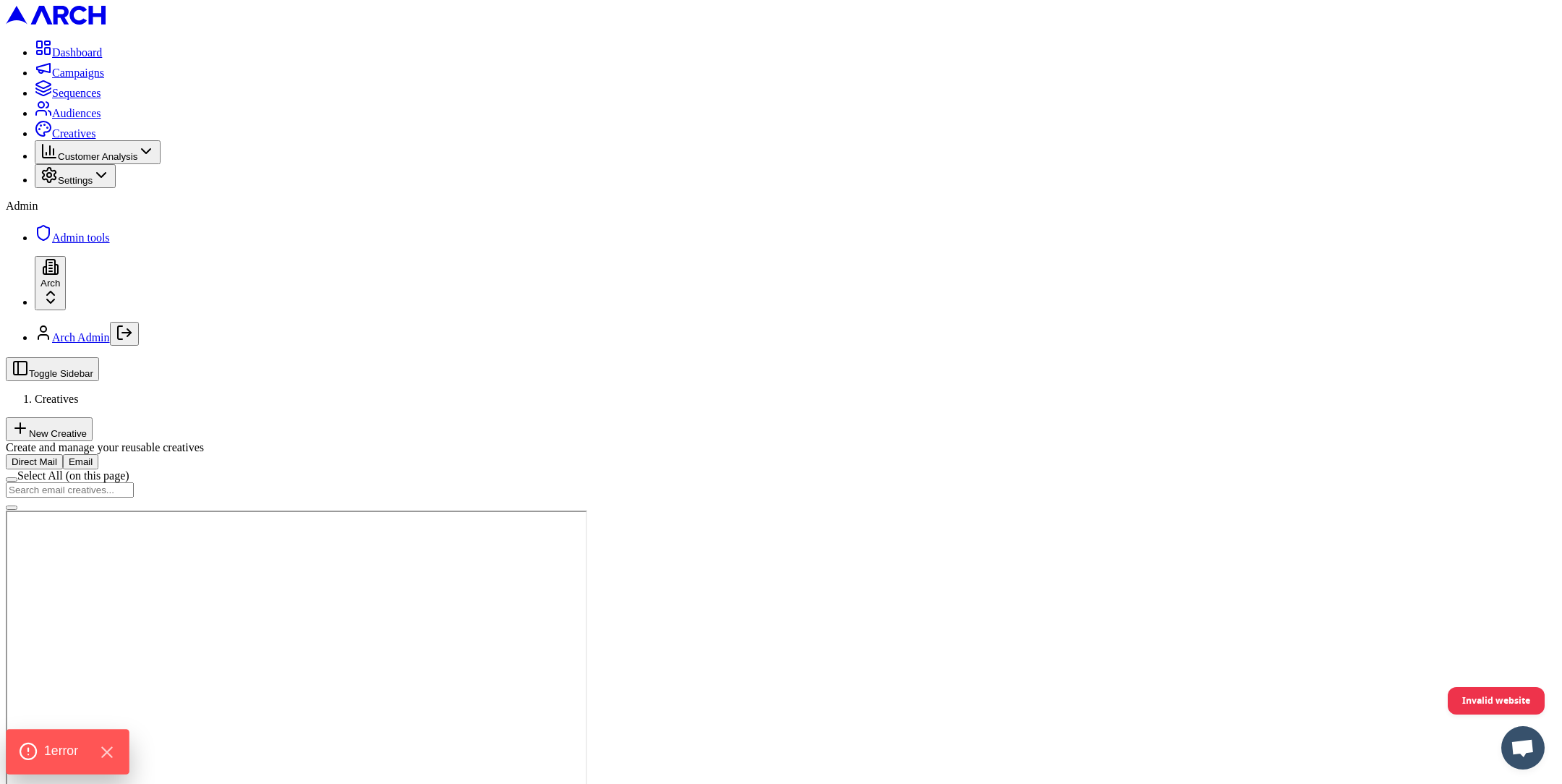
click at [30, 749] on icon at bounding box center [28, 751] width 18 height 18
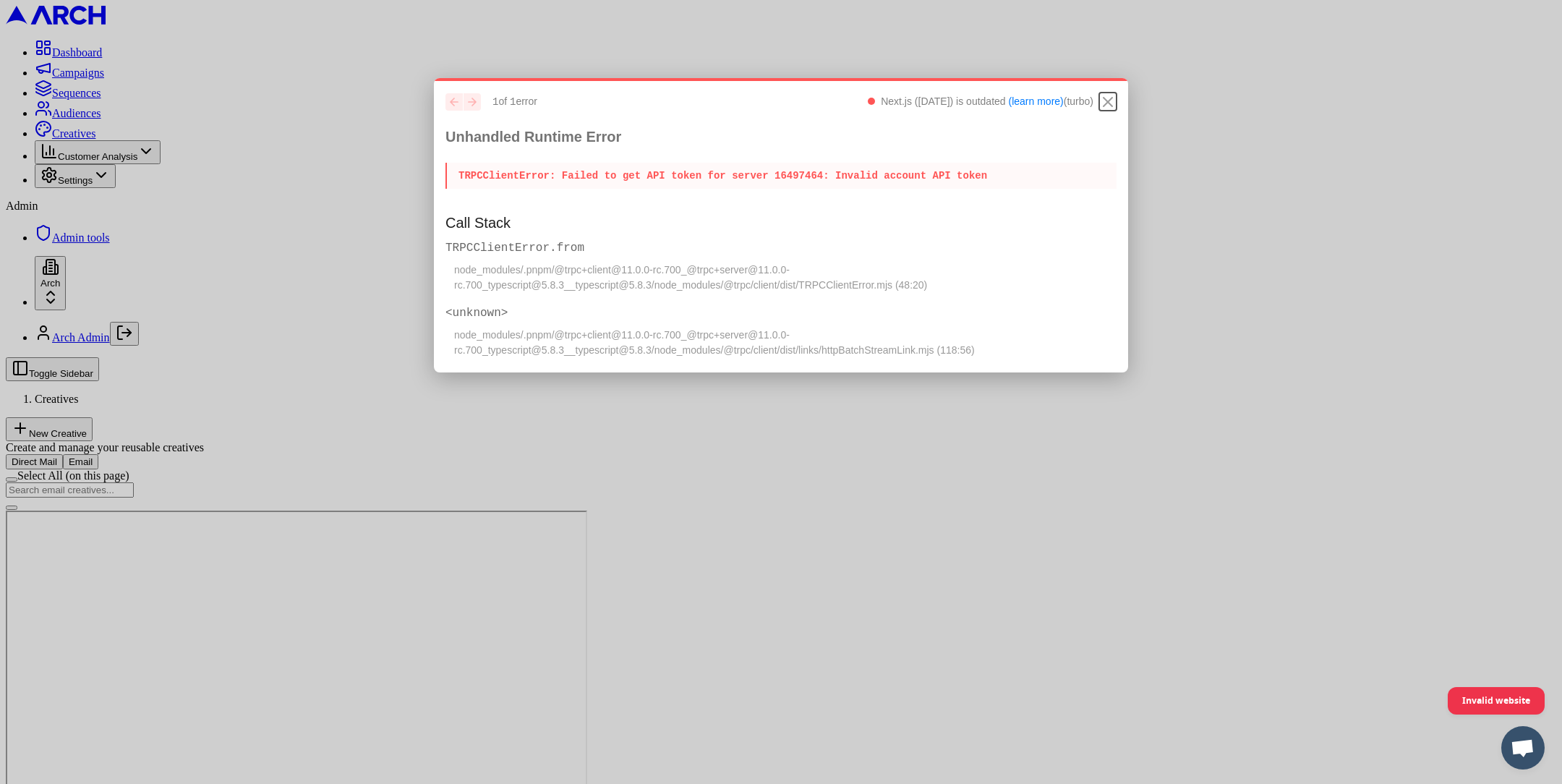
click at [1109, 99] on icon "Close" at bounding box center [1107, 102] width 18 height 18
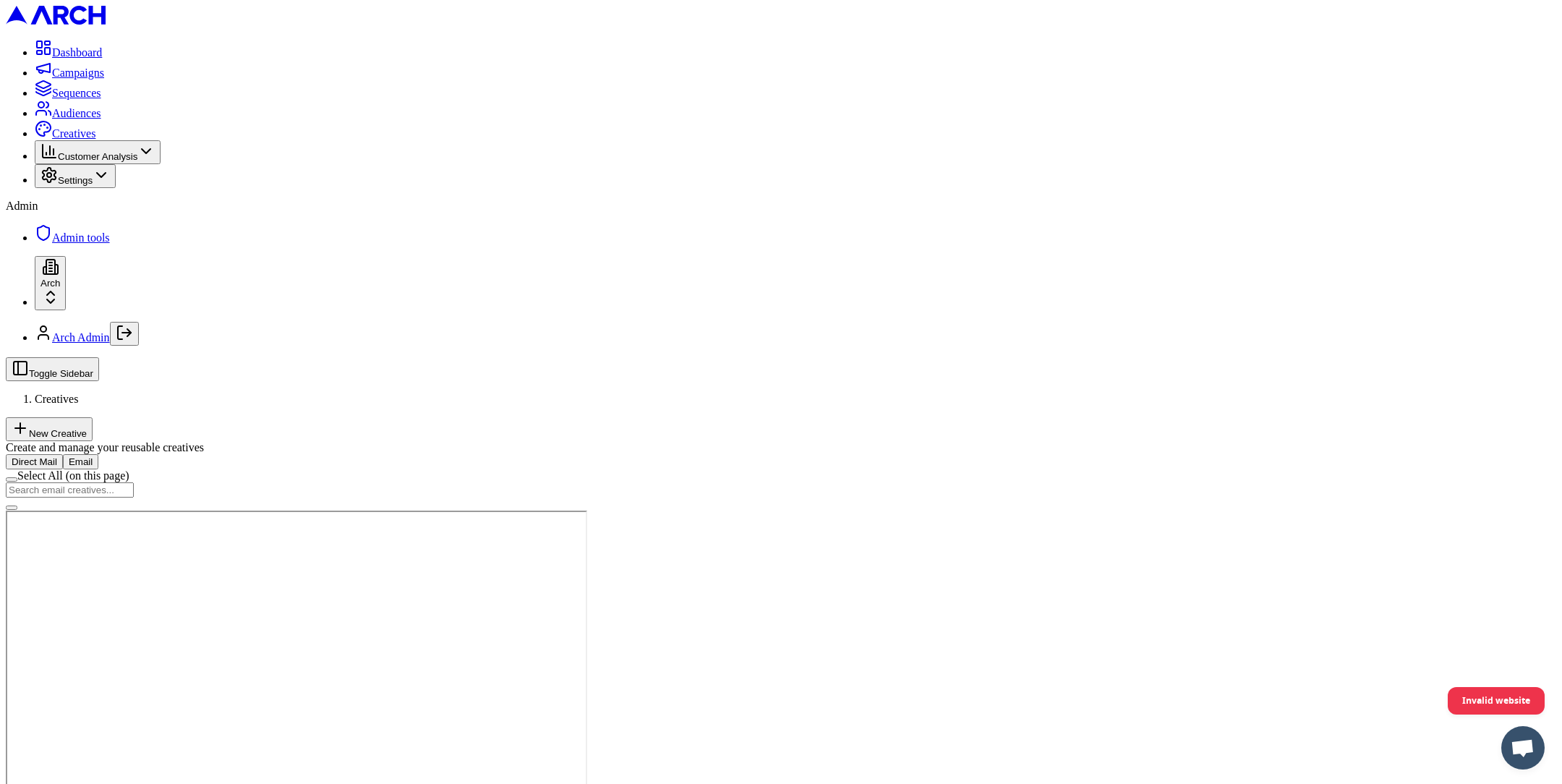
click at [92, 417] on button "New Creative" at bounding box center [49, 429] width 87 height 24
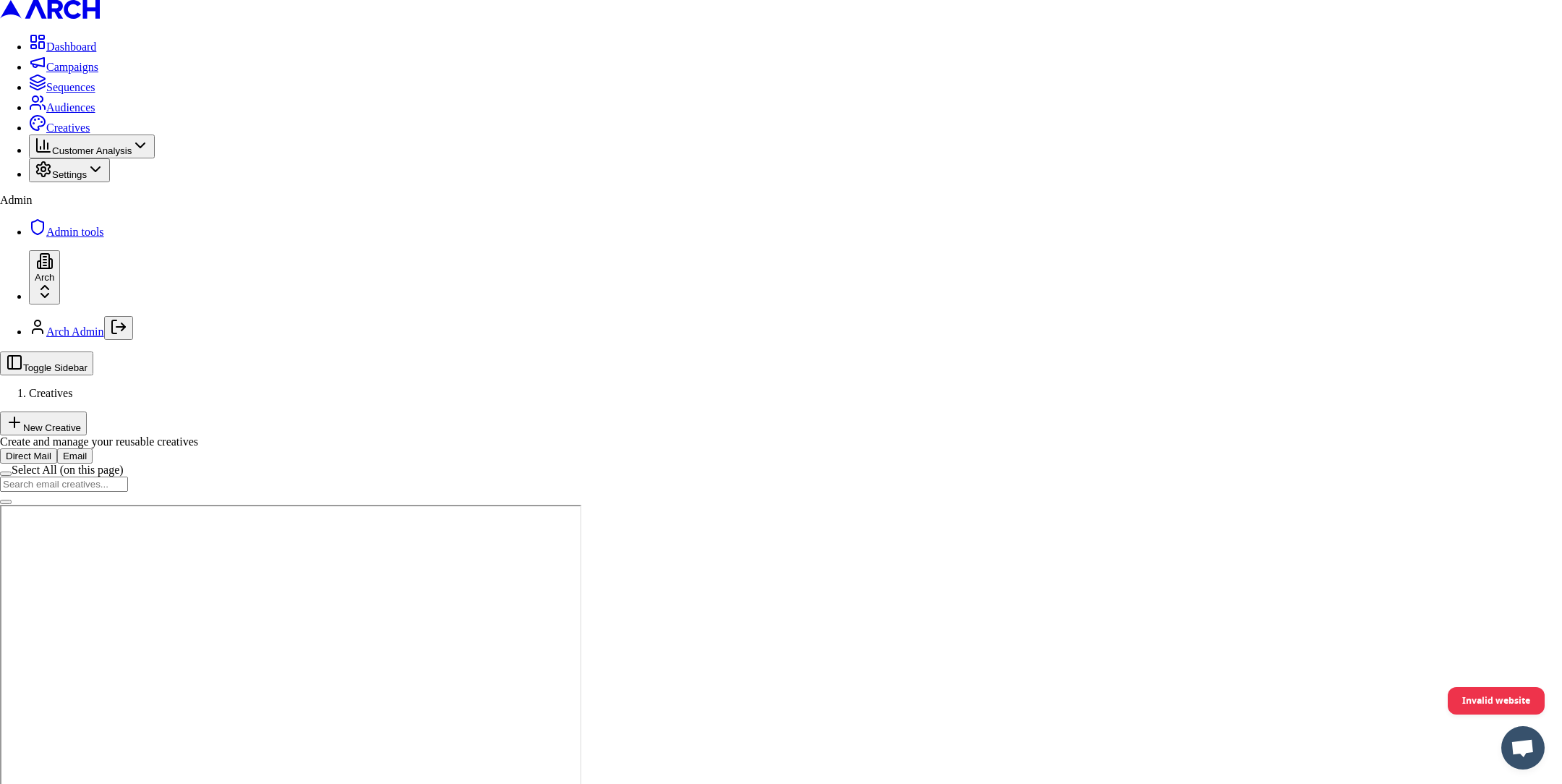
type input "tst2"
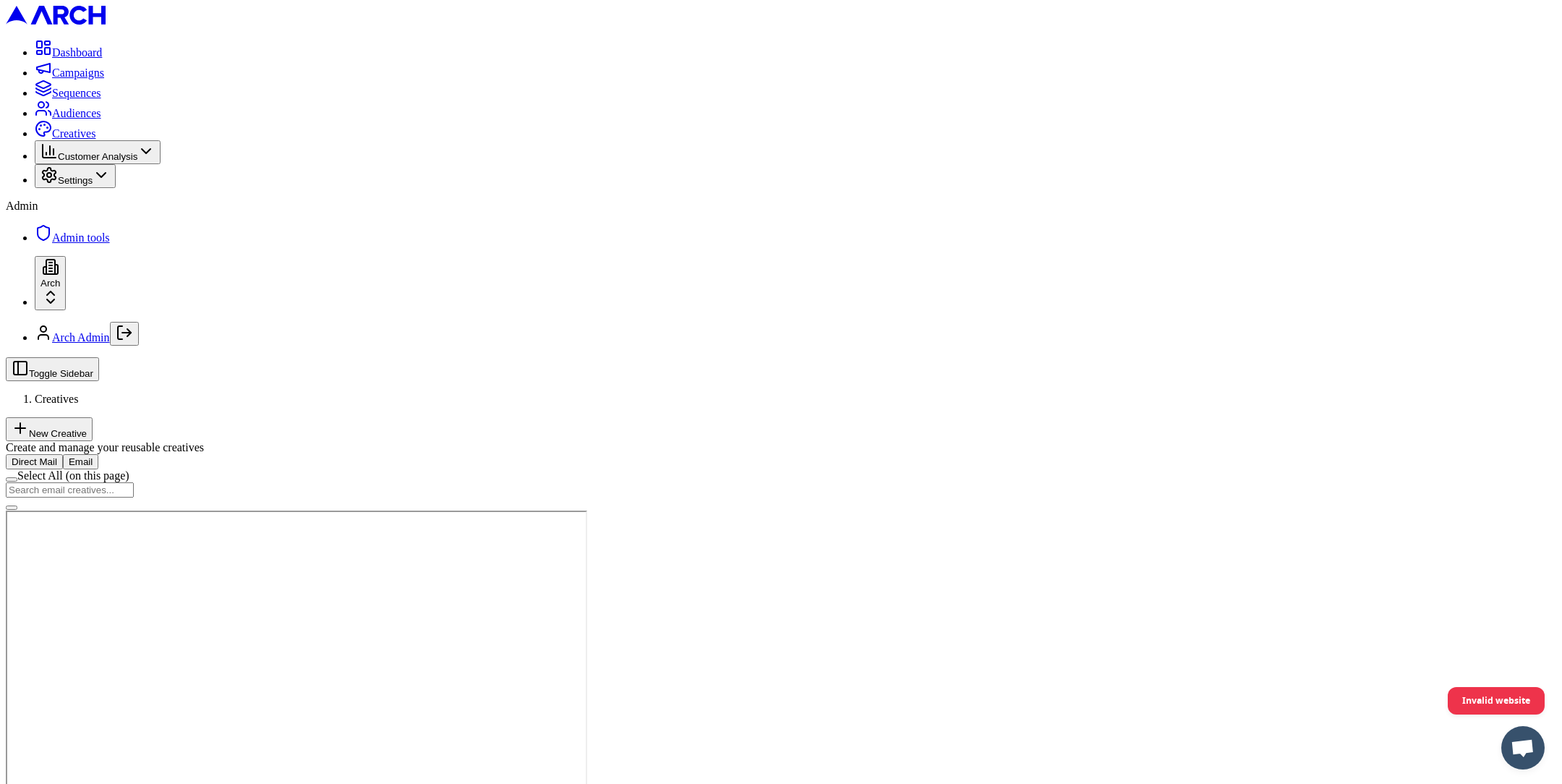
click at [63, 454] on button "Direct Mail" at bounding box center [35, 462] width 57 height 15
click at [98, 454] on button "Email" at bounding box center [81, 462] width 35 height 15
click at [92, 417] on button "New Creative" at bounding box center [49, 429] width 87 height 24
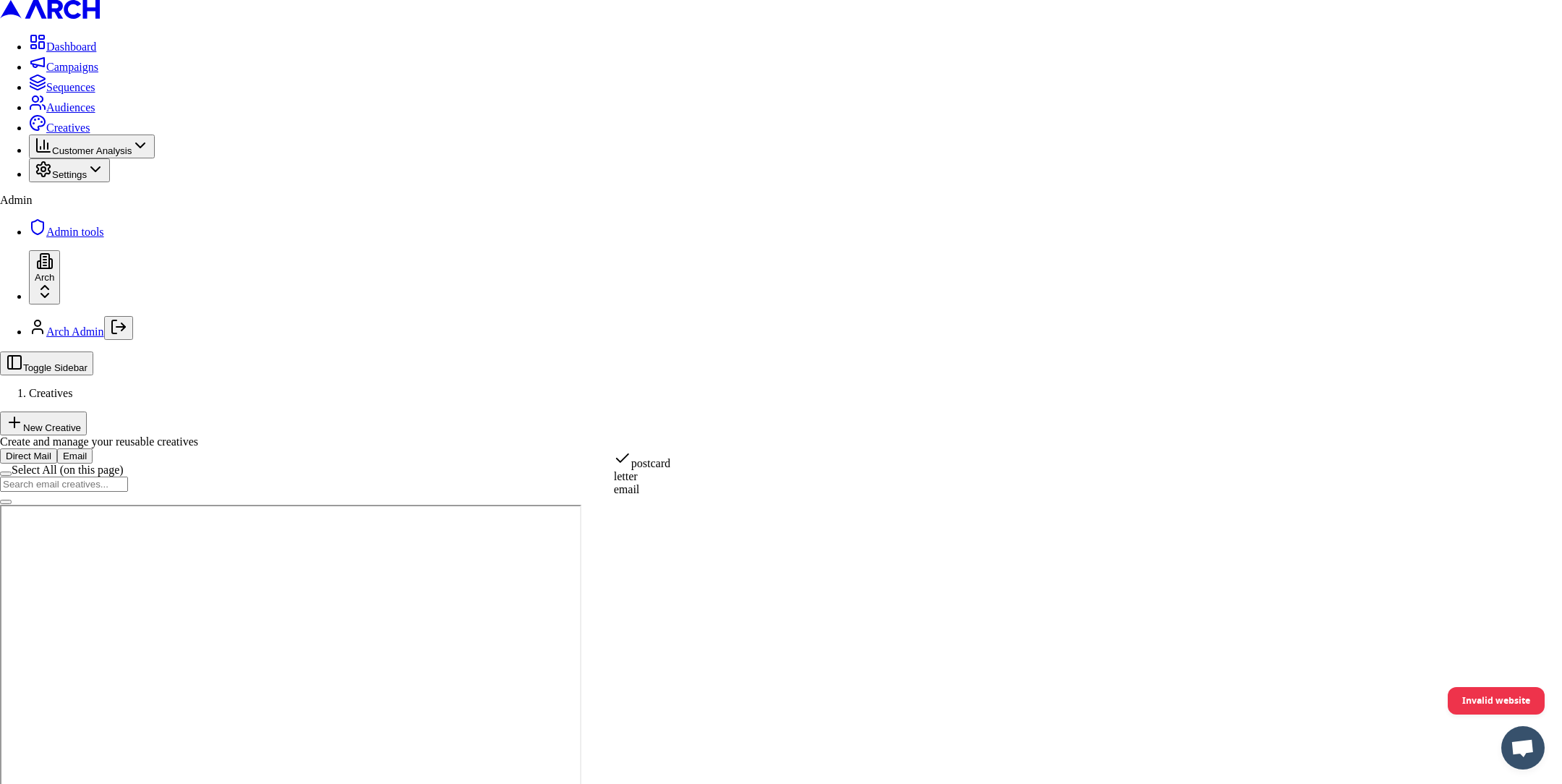
select select "email"
type input "asdf"
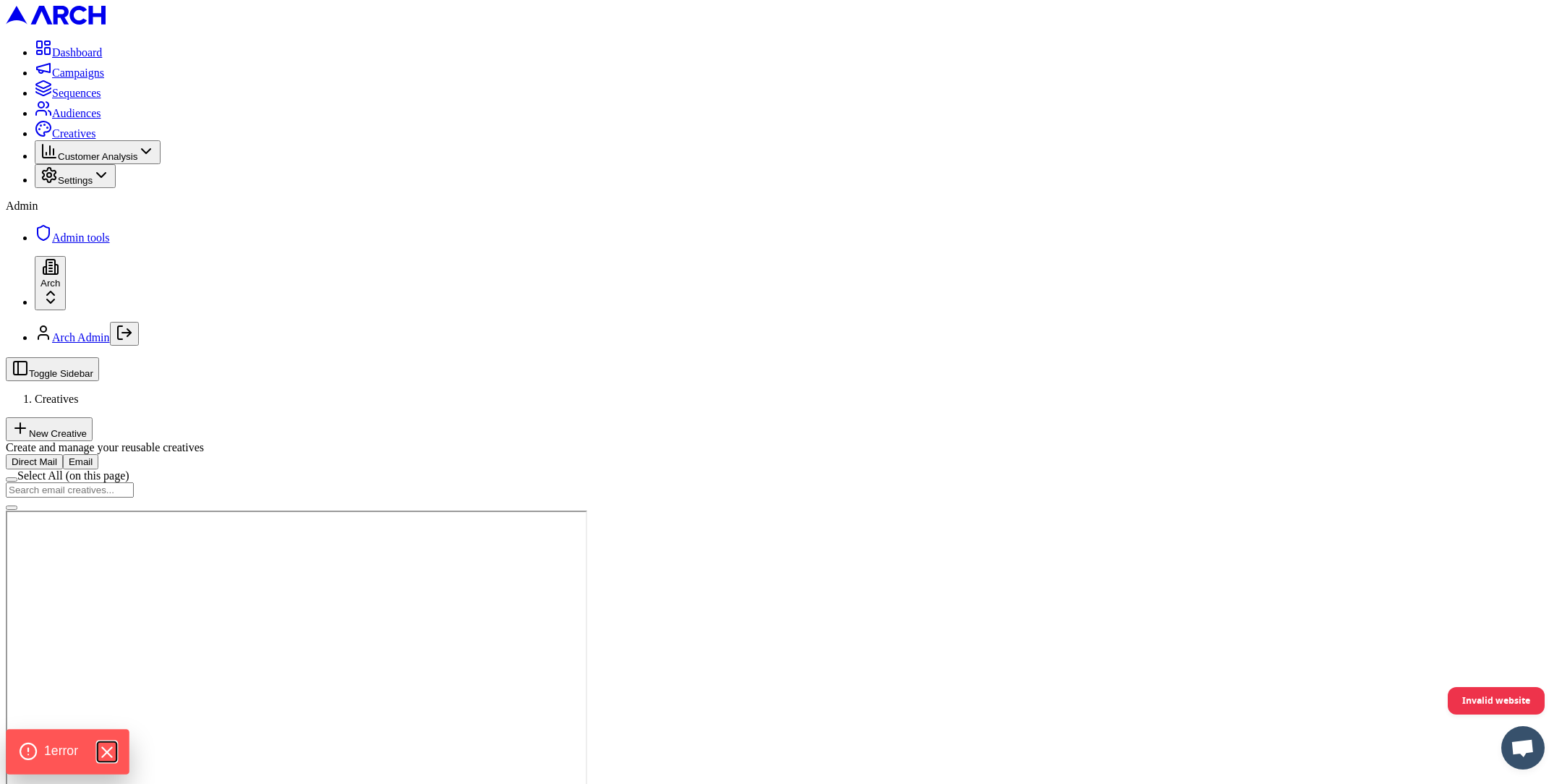
click at [115, 757] on icon "Hide Errors" at bounding box center [106, 752] width 18 height 18
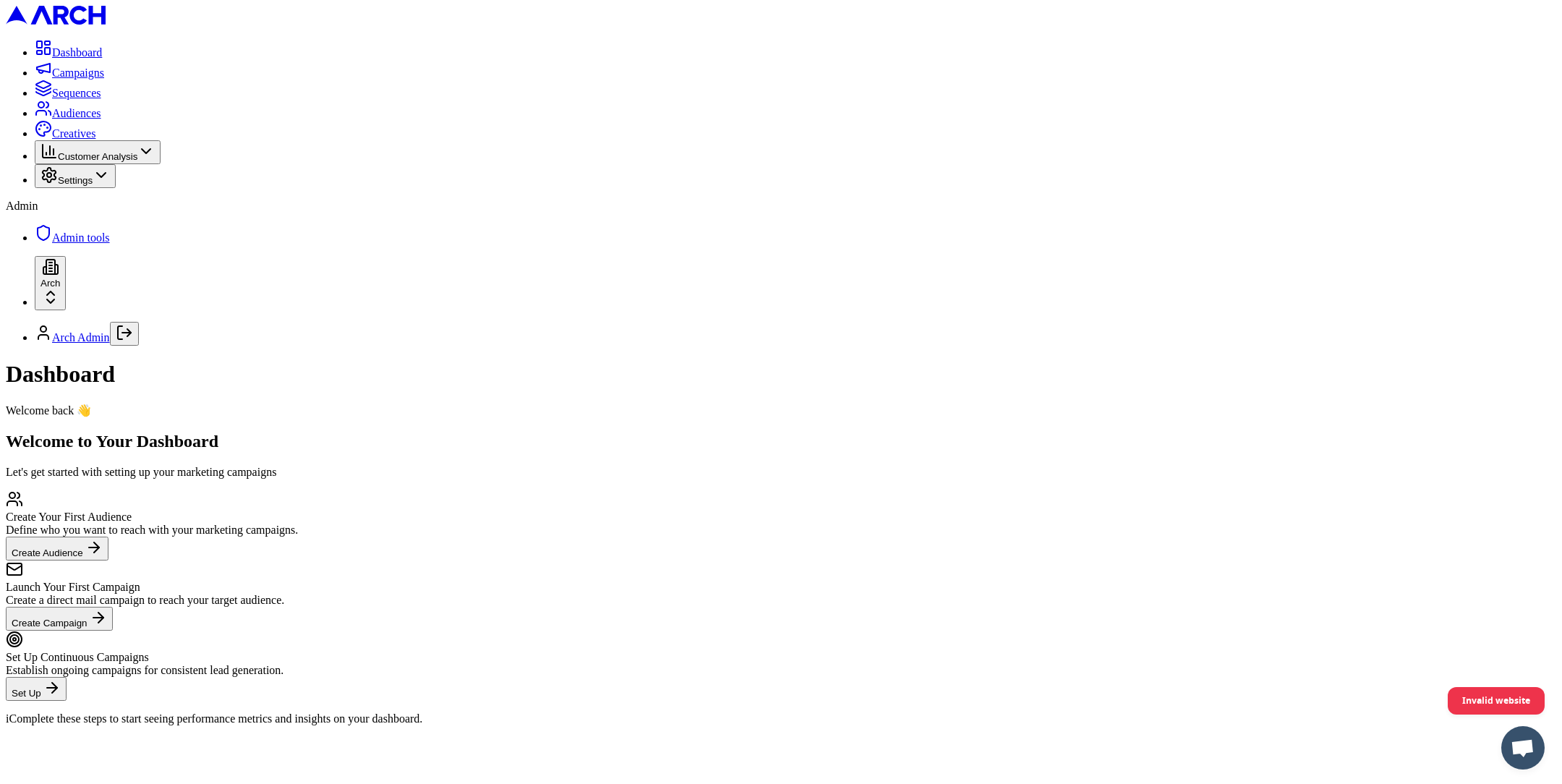
click at [75, 139] on span "Creatives" at bounding box center [74, 133] width 43 height 12
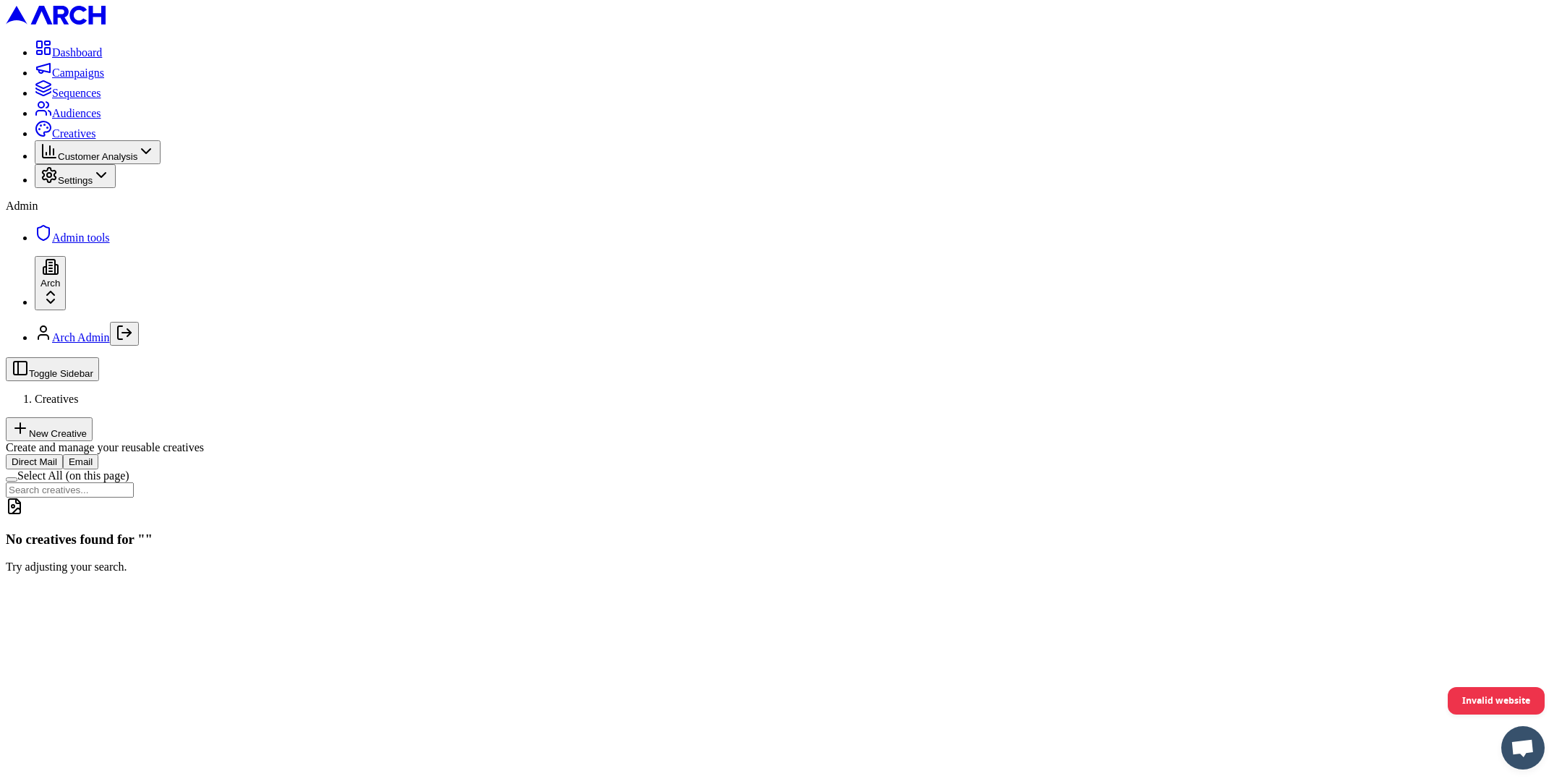
click at [98, 454] on button "Email" at bounding box center [81, 462] width 35 height 15
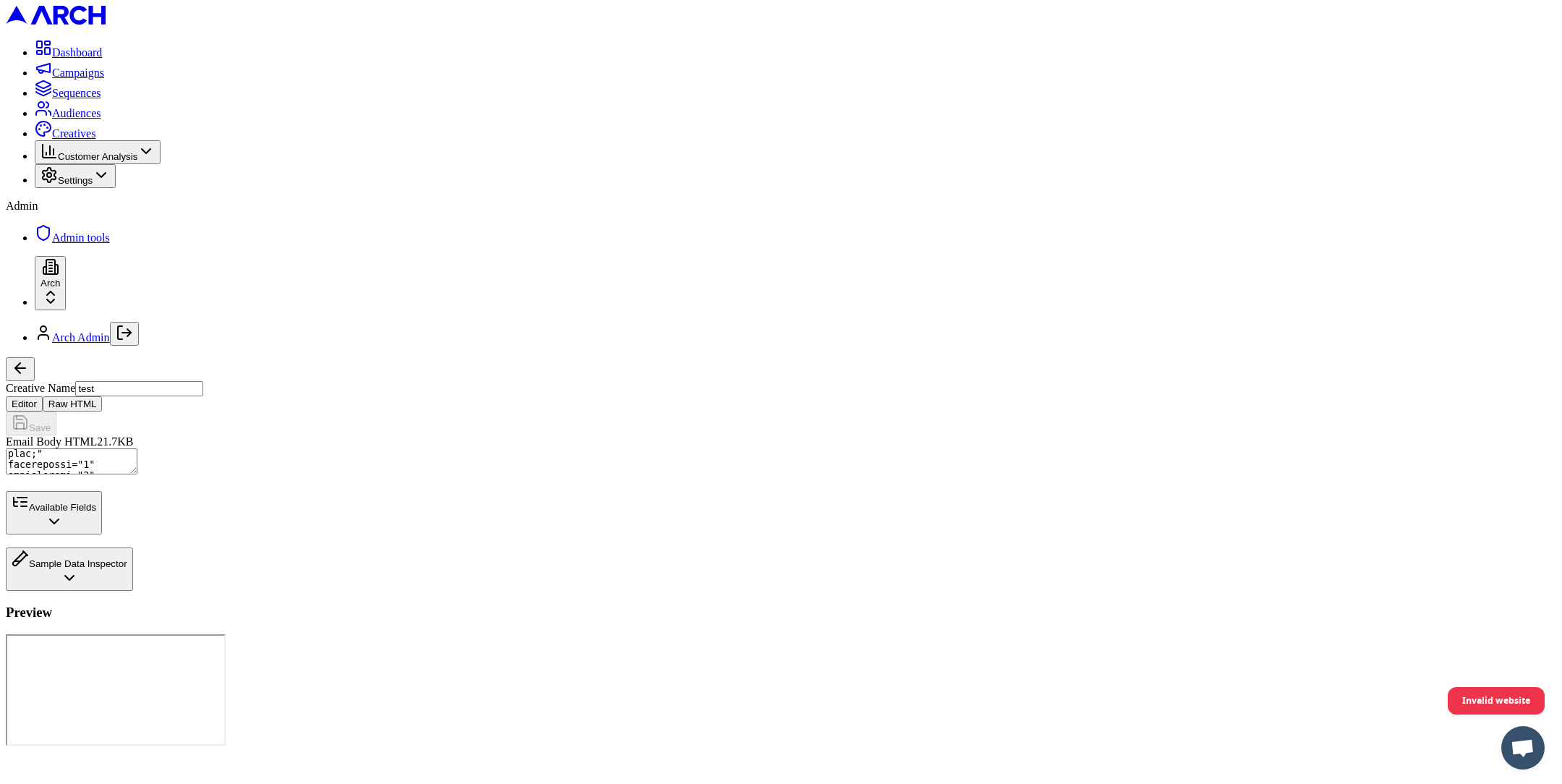
scroll to position [8153, 0]
click at [102, 535] on button "Available Fields" at bounding box center [54, 512] width 96 height 43
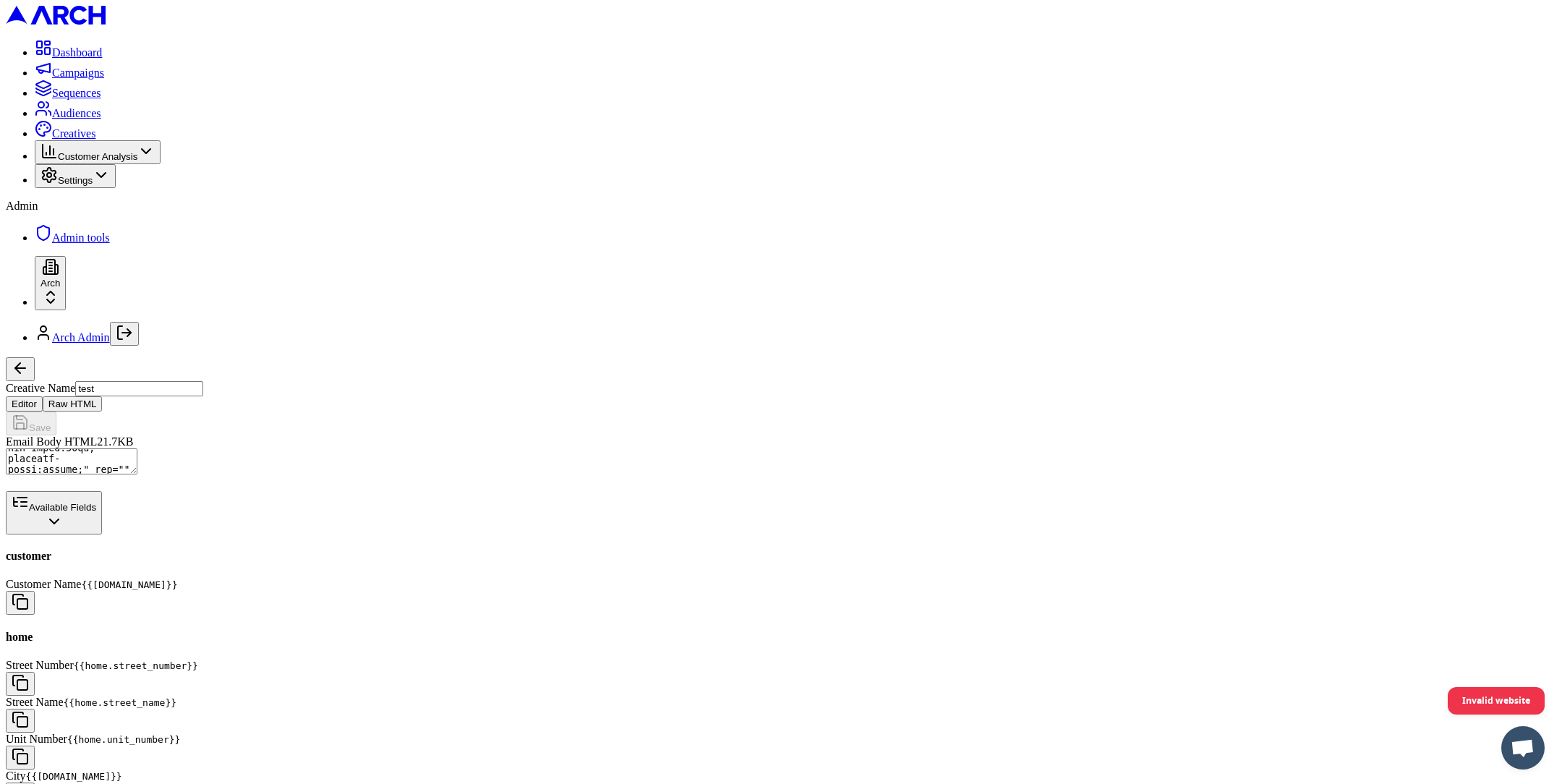
scroll to position [0, 0]
drag, startPoint x: 152, startPoint y: 342, endPoint x: 152, endPoint y: 333, distance: 9.0
click at [152, 245] on div "Dashboard Campaigns Sequences Audiences Creatives Customer Analysis Settings Ad…" at bounding box center [781, 142] width 1550 height 205
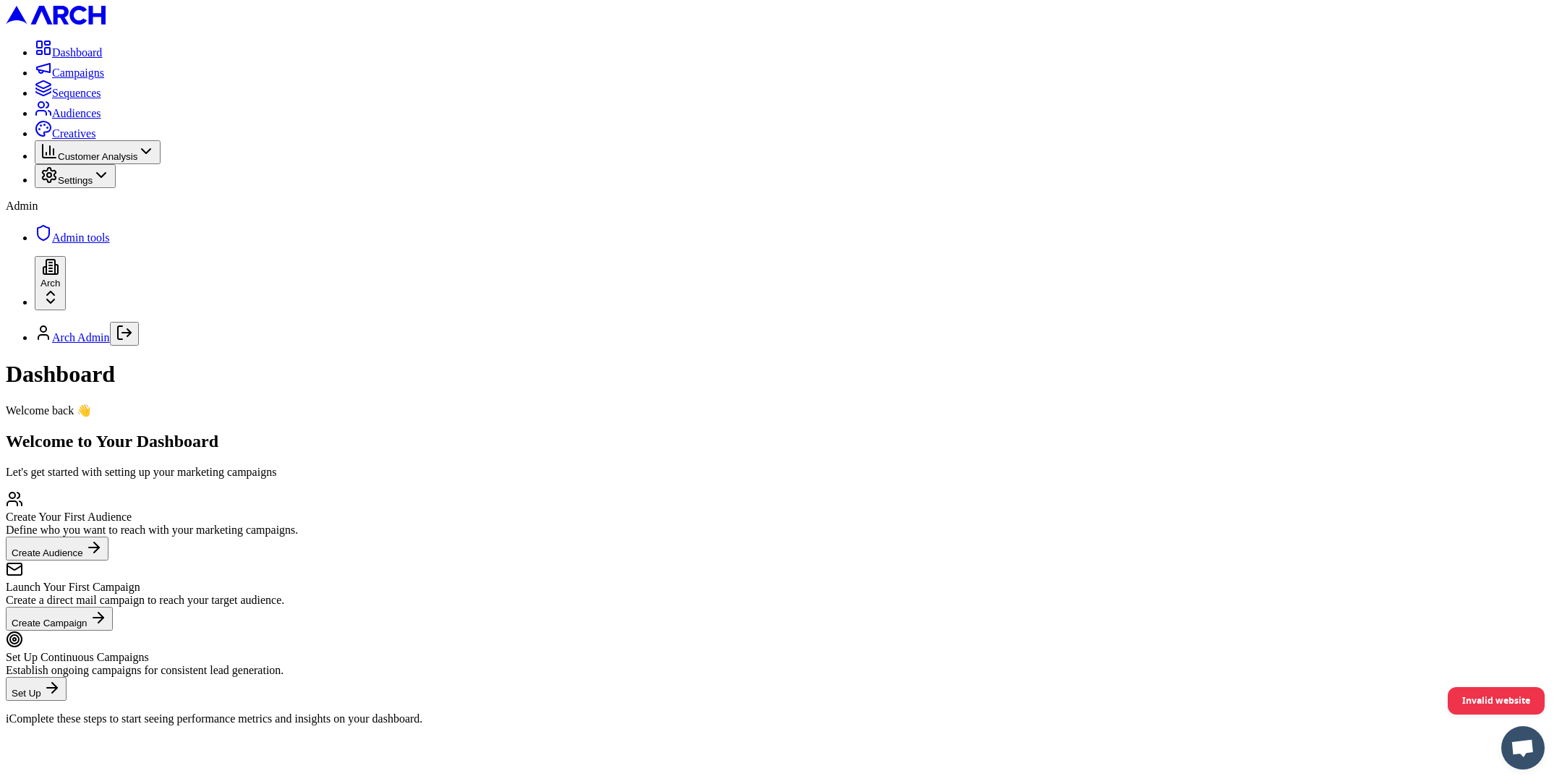
click at [67, 139] on span "Creatives" at bounding box center [74, 133] width 43 height 12
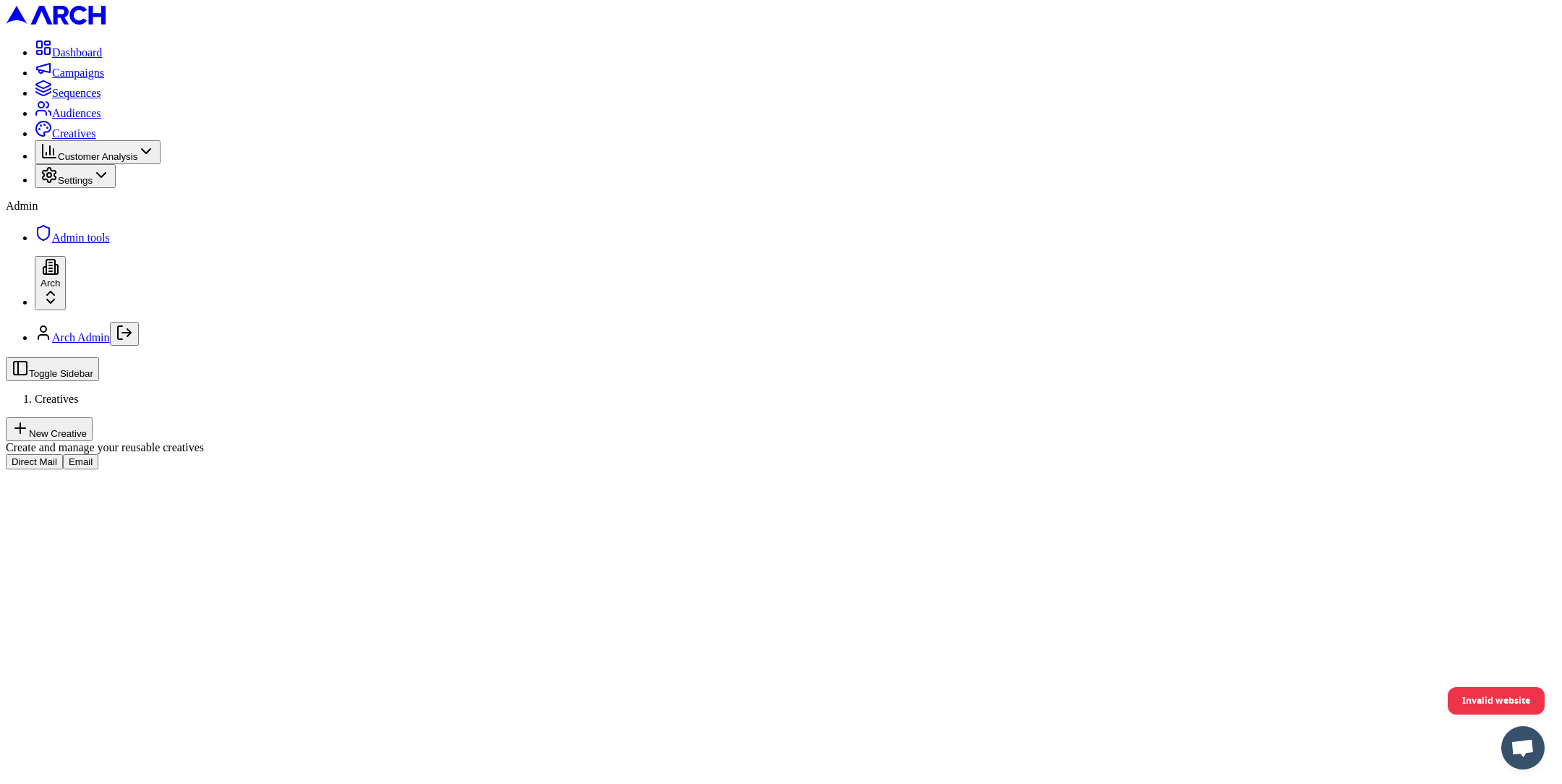
click at [98, 454] on button "Email" at bounding box center [81, 462] width 35 height 15
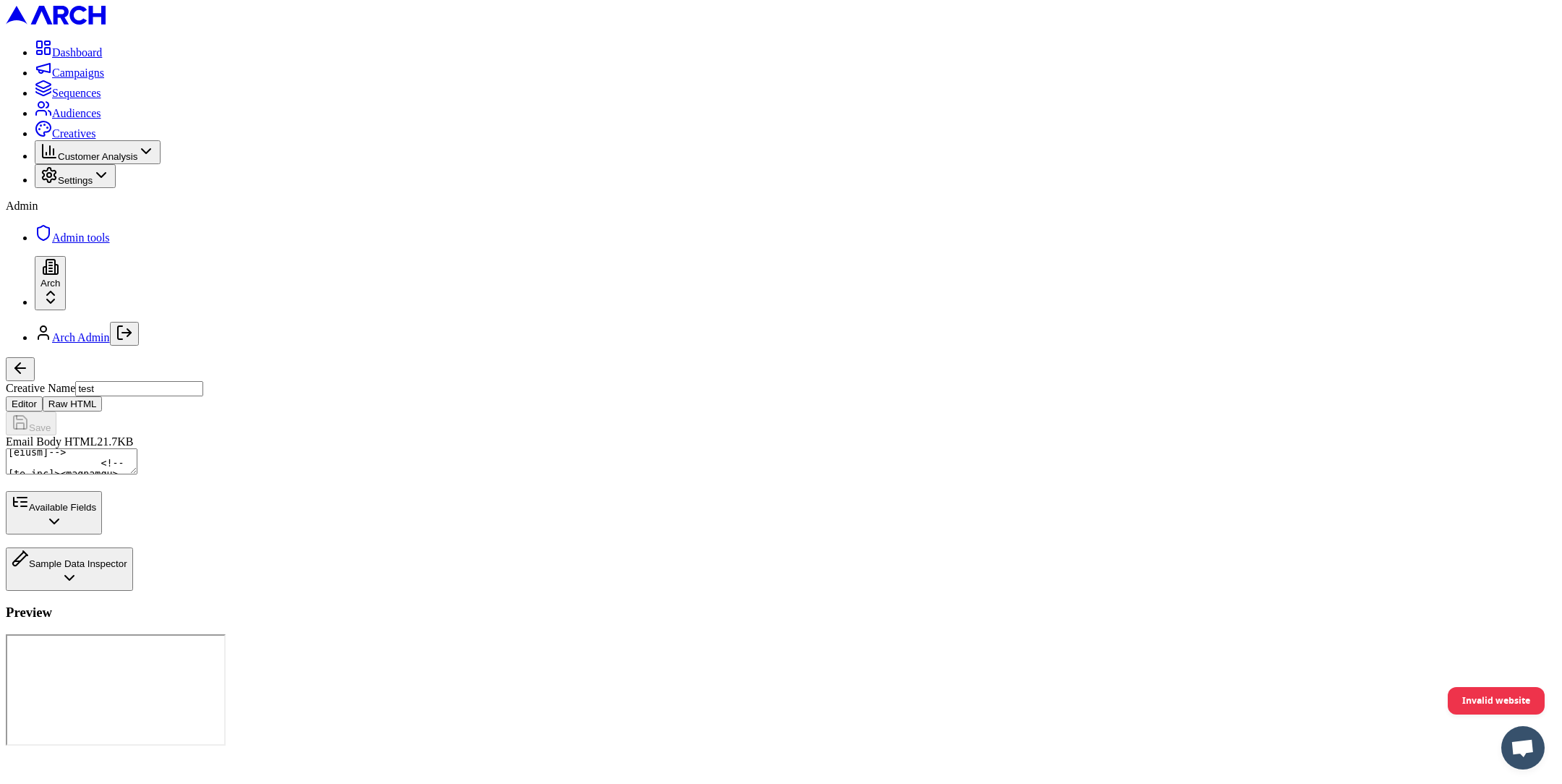
scroll to position [557, 0]
click at [102, 535] on button "Available Fields" at bounding box center [54, 512] width 96 height 43
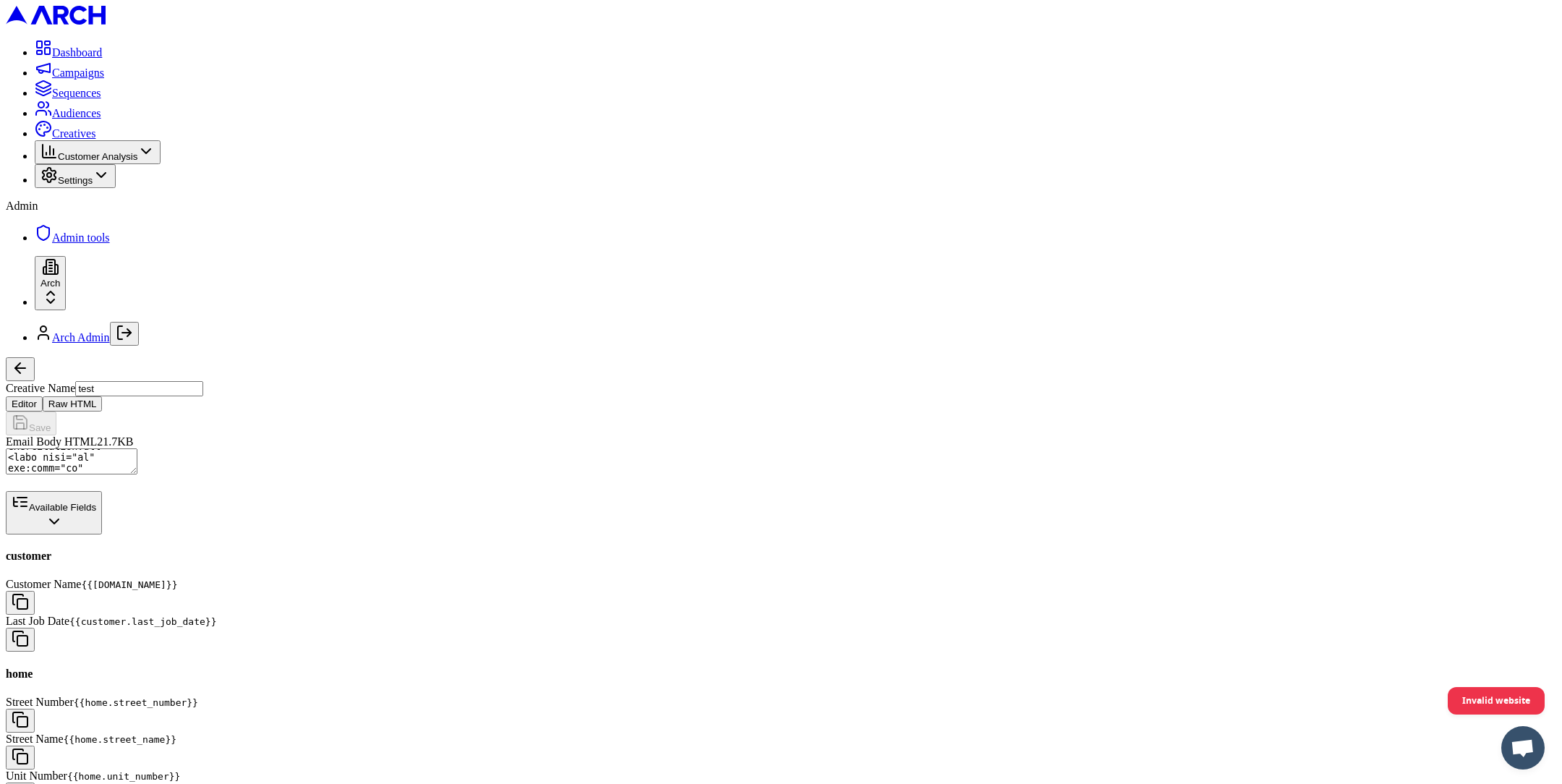
scroll to position [0, 0]
click at [138, 449] on textarea "Email Body HTML" at bounding box center [72, 462] width 132 height 26
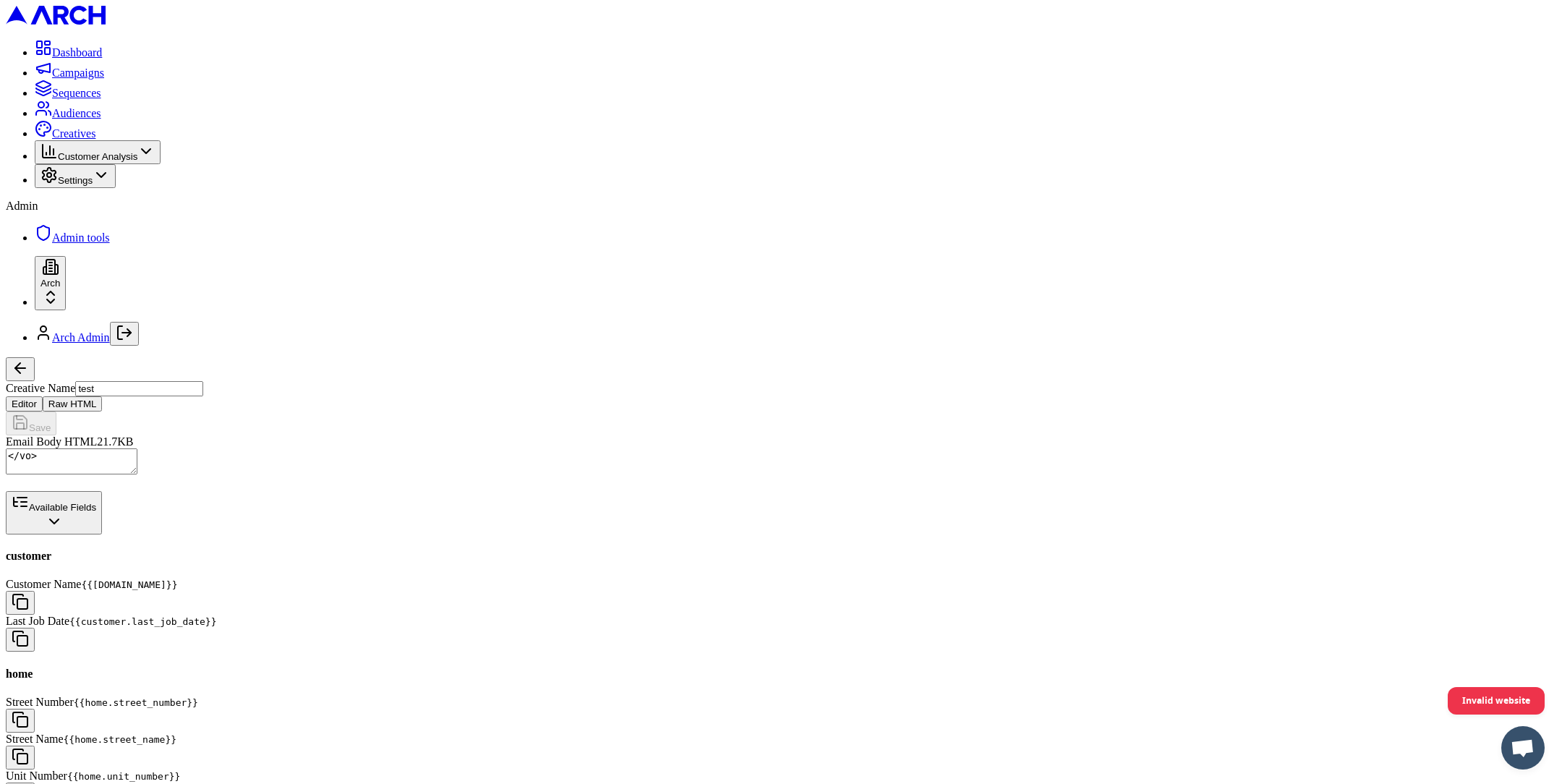
click at [35, 628] on button "button" at bounding box center [21, 639] width 29 height 24
click at [138, 449] on textarea "Email Body HTML" at bounding box center [72, 462] width 132 height 26
paste textarea "{{customer.last_job_date}}"
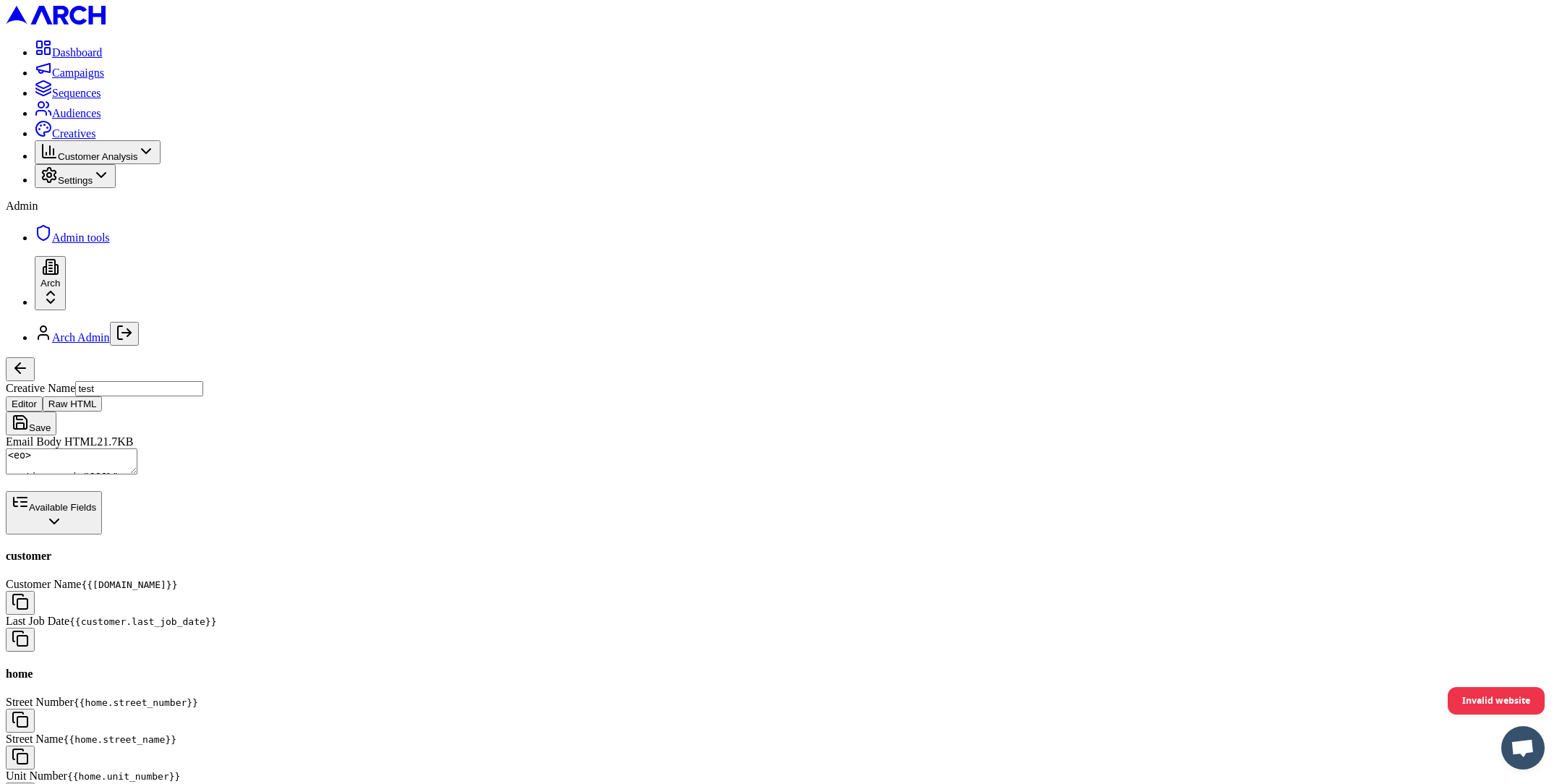
scroll to position [3521, 0]
type textarea "<!DOCTYPE html PUBLIC "-//W3C//DTD XHTML 1.0 Transitional//EN" "http://www.w3.o…"
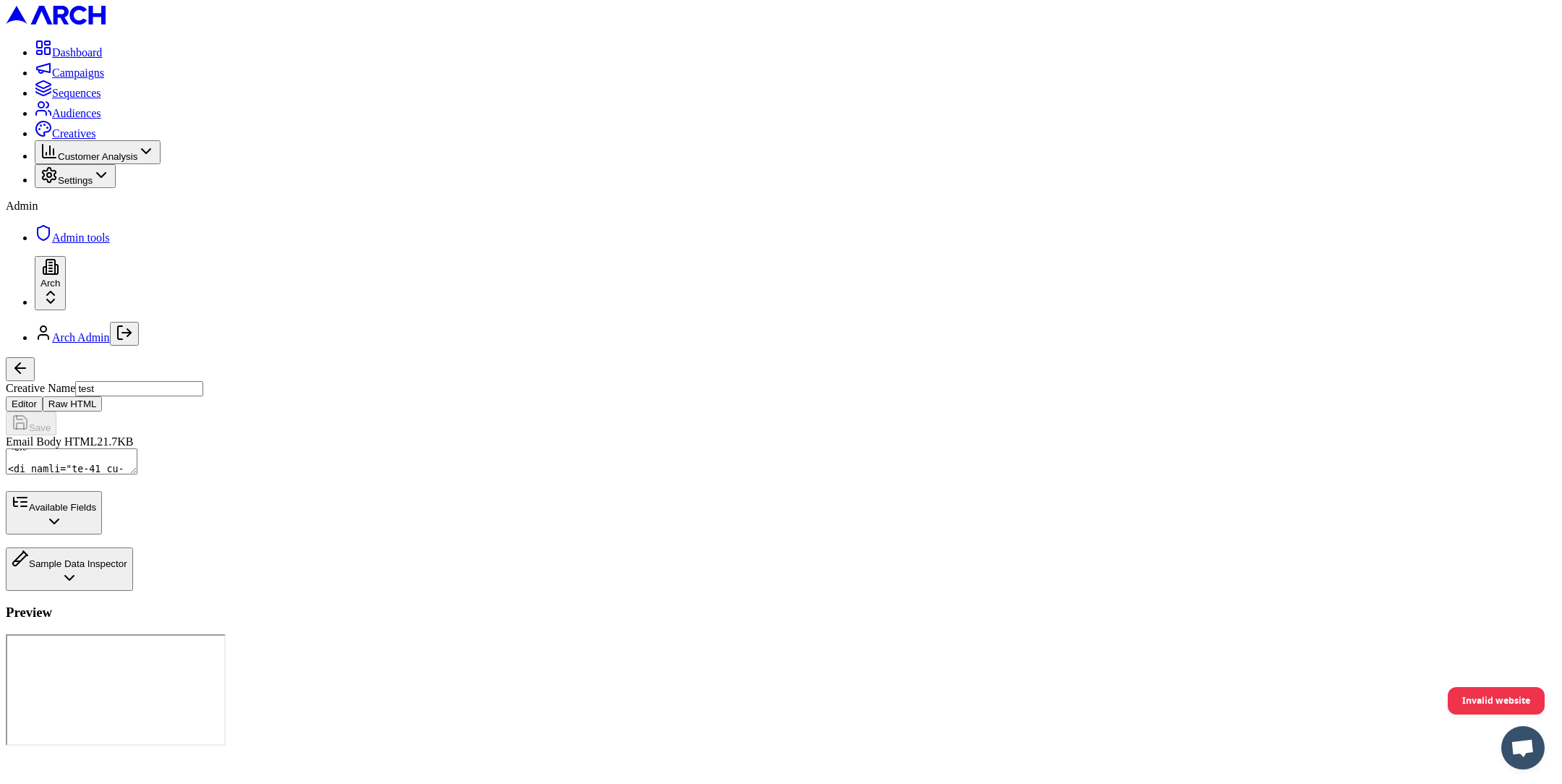
scroll to position [5163, 0]
click at [138, 475] on textarea "Email Body HTML" at bounding box center [72, 462] width 132 height 26
click at [102, 535] on button "Available Fields" at bounding box center [54, 512] width 96 height 43
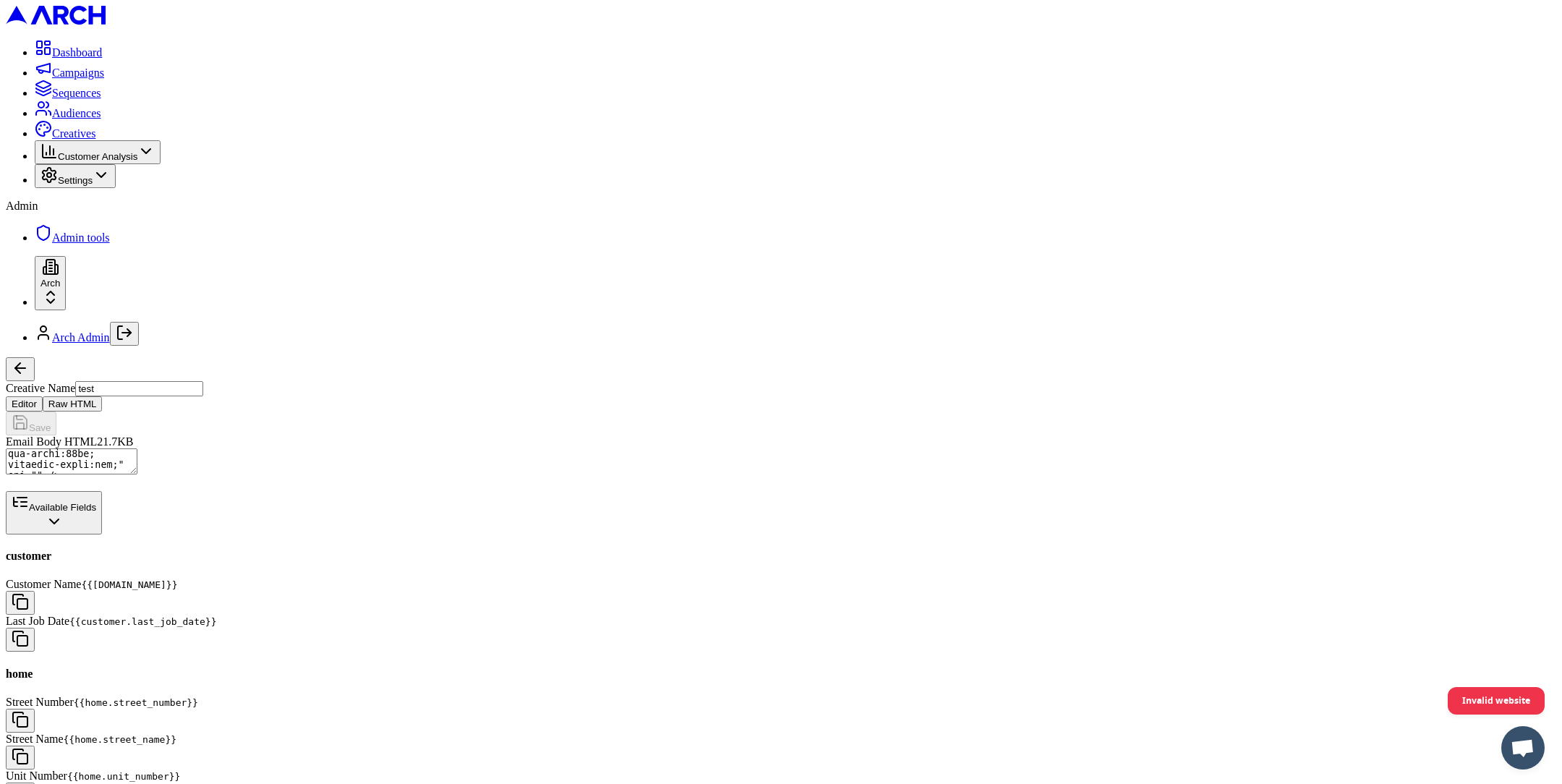
scroll to position [0, 0]
click at [35, 628] on button "button" at bounding box center [21, 639] width 29 height 24
click at [138, 449] on textarea "Email Body HTML" at bounding box center [72, 462] width 132 height 26
paste textarea "{{customer.last_job_date}}"
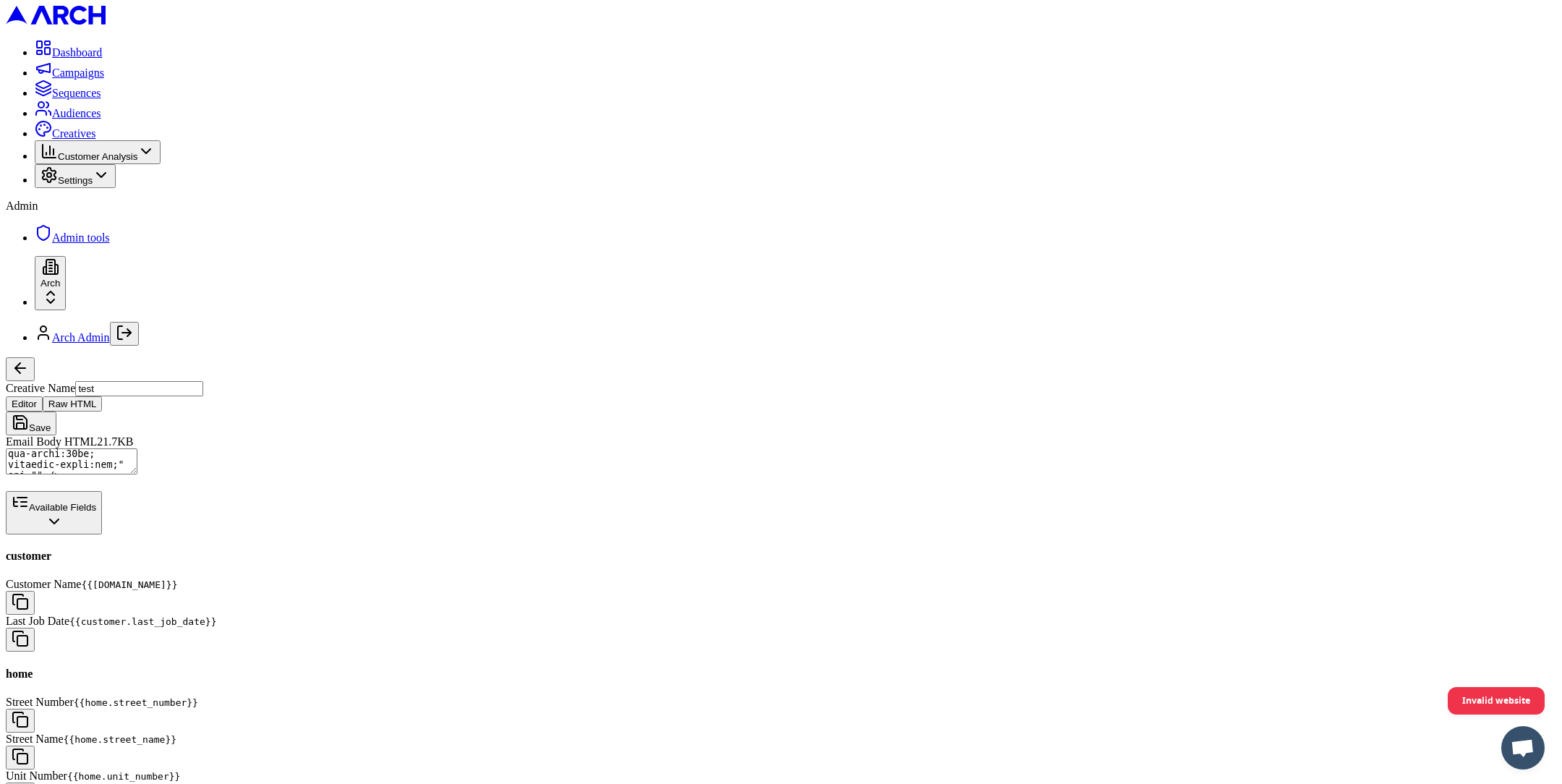
type textarea "<!DOCTYPE html PUBLIC "-//W3C//DTD XHTML 1.0 Transitional//EN" "http://www.w3.o…"
drag, startPoint x: 372, startPoint y: 385, endPoint x: 209, endPoint y: 382, distance: 163.0
click at [138, 449] on textarea "Email Body HTML" at bounding box center [72, 462] width 132 height 26
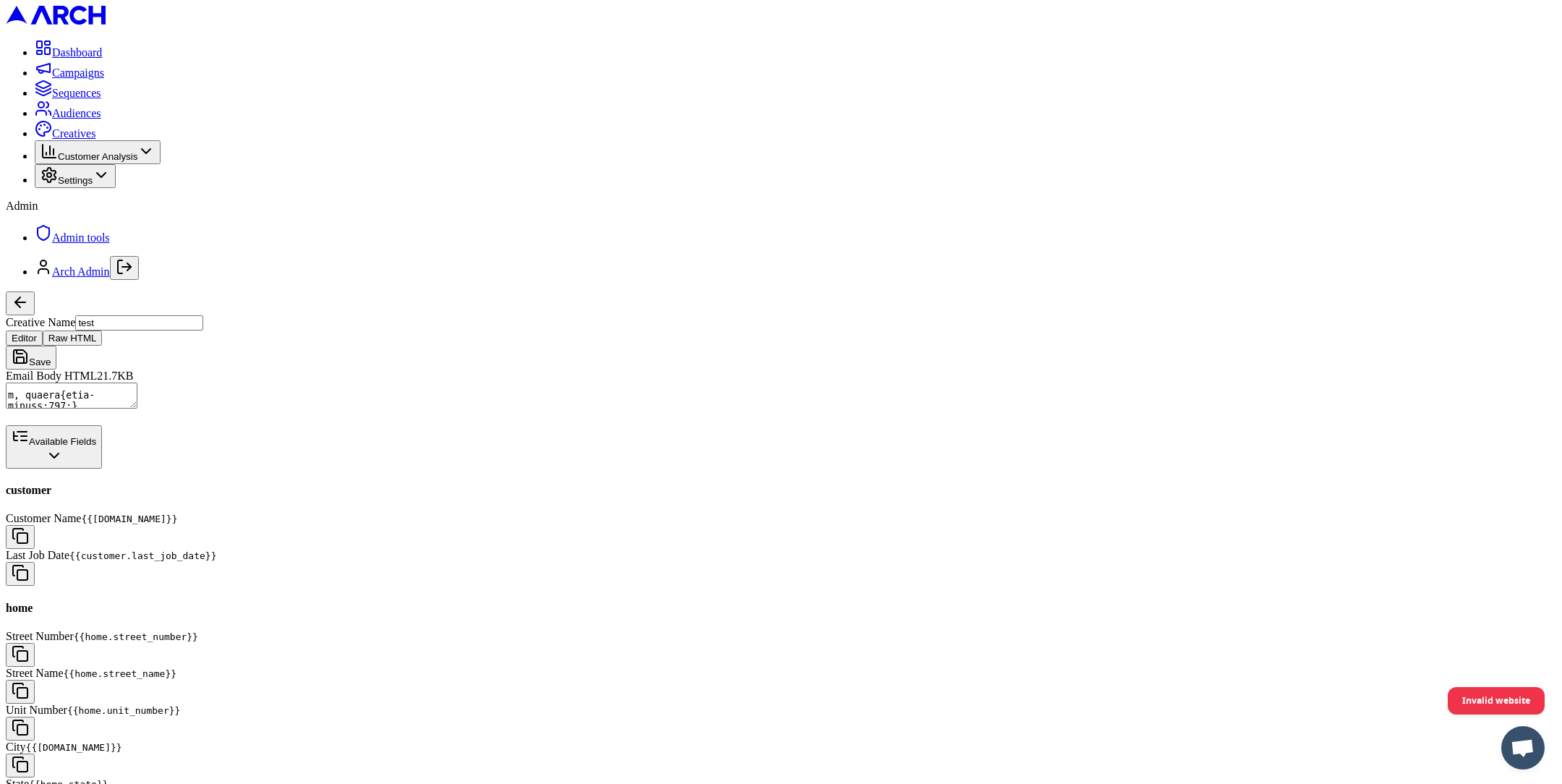
scroll to position [1284, 0]
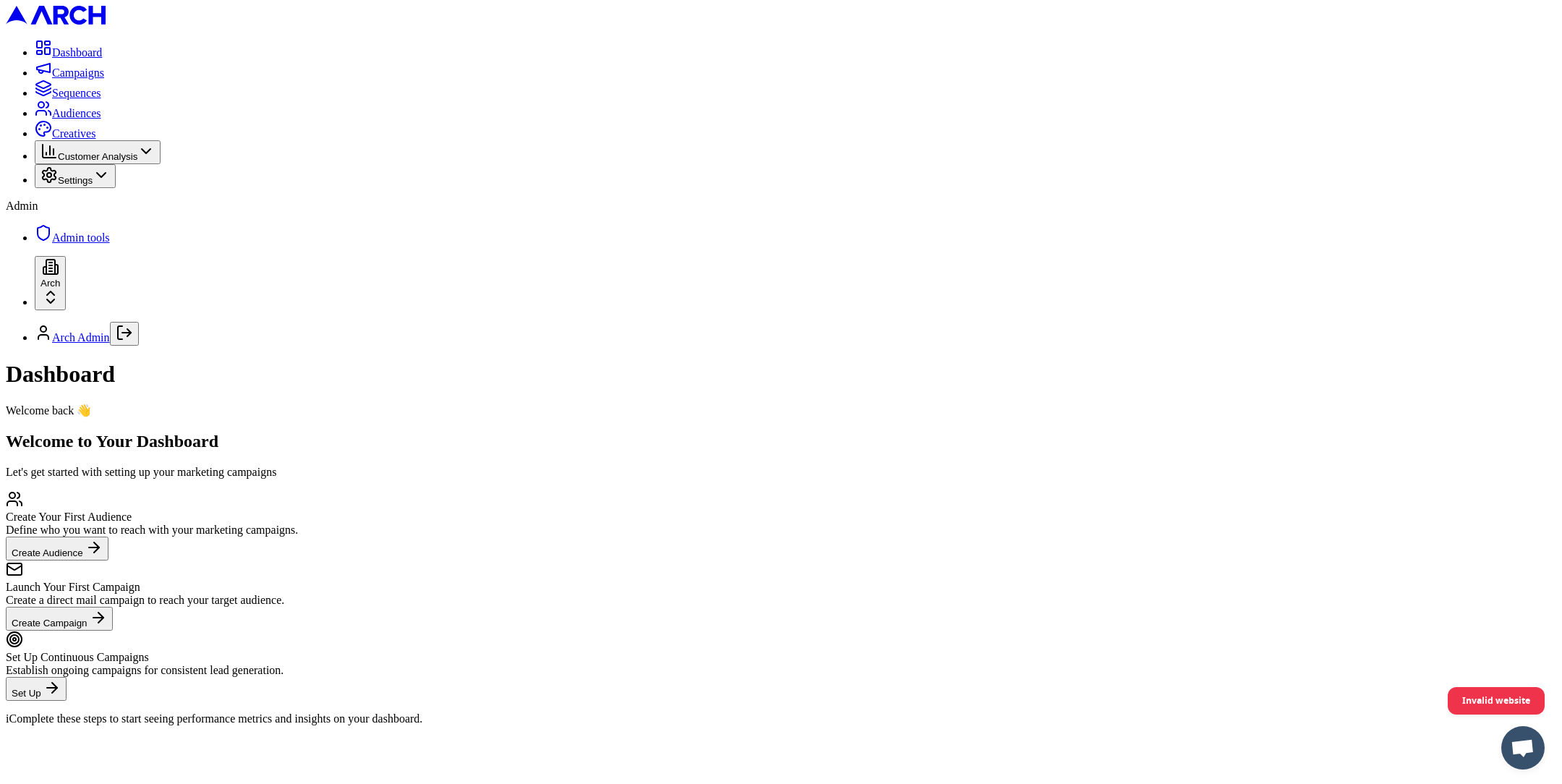
click at [89, 119] on span "Audiences" at bounding box center [77, 113] width 49 height 12
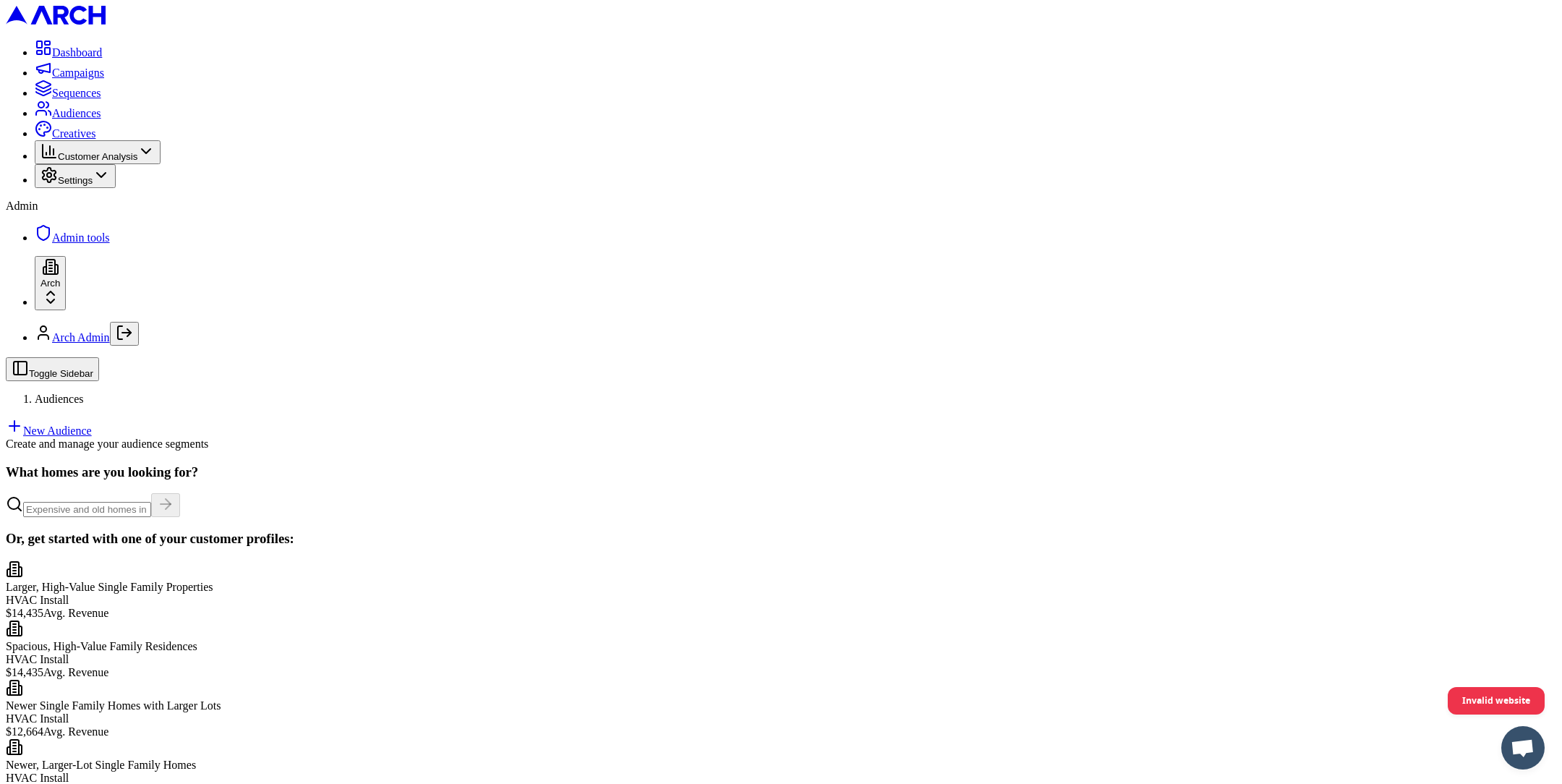
click at [92, 425] on link "New Audience" at bounding box center [49, 431] width 86 height 12
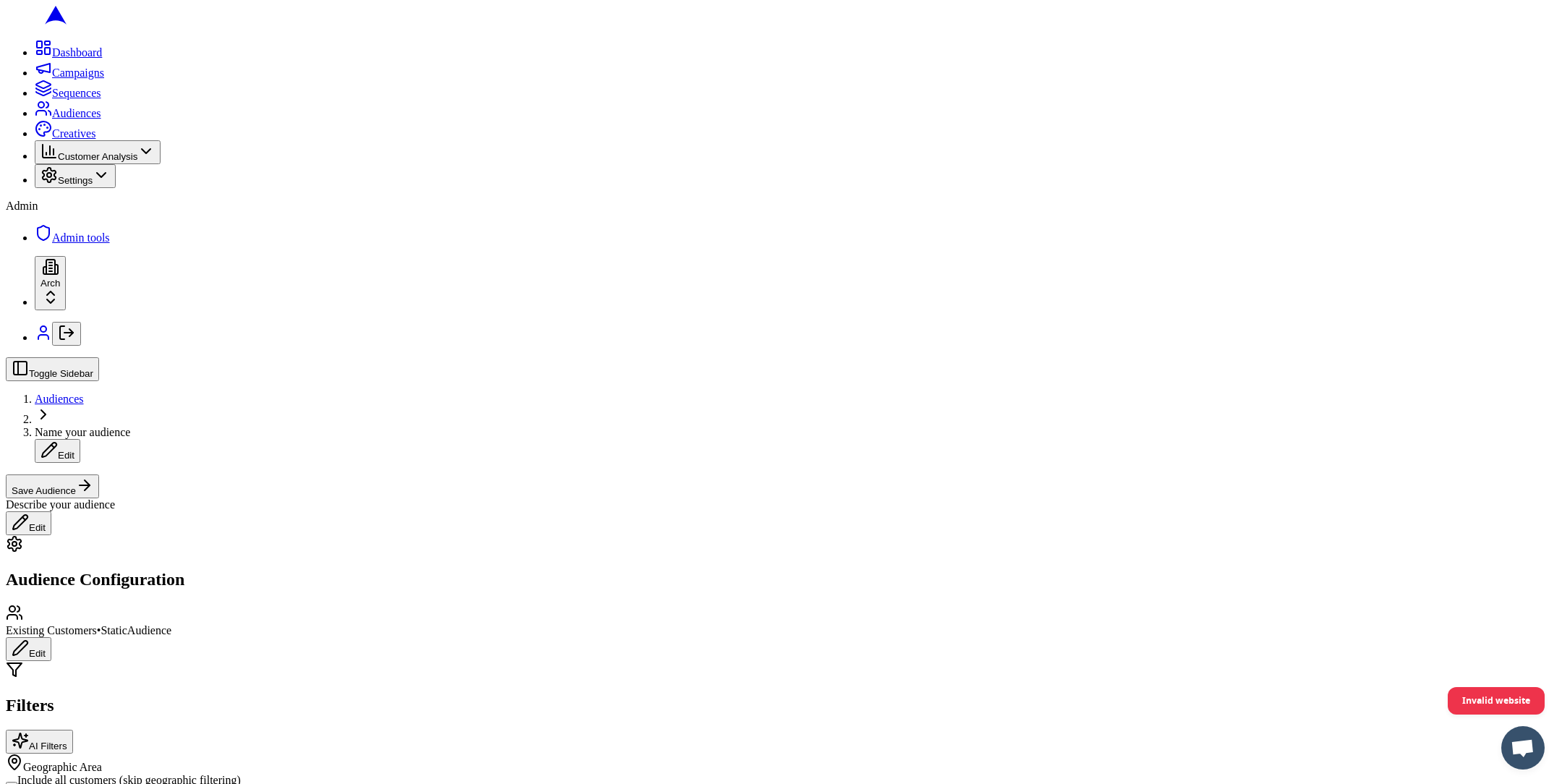
scroll to position [135, 0]
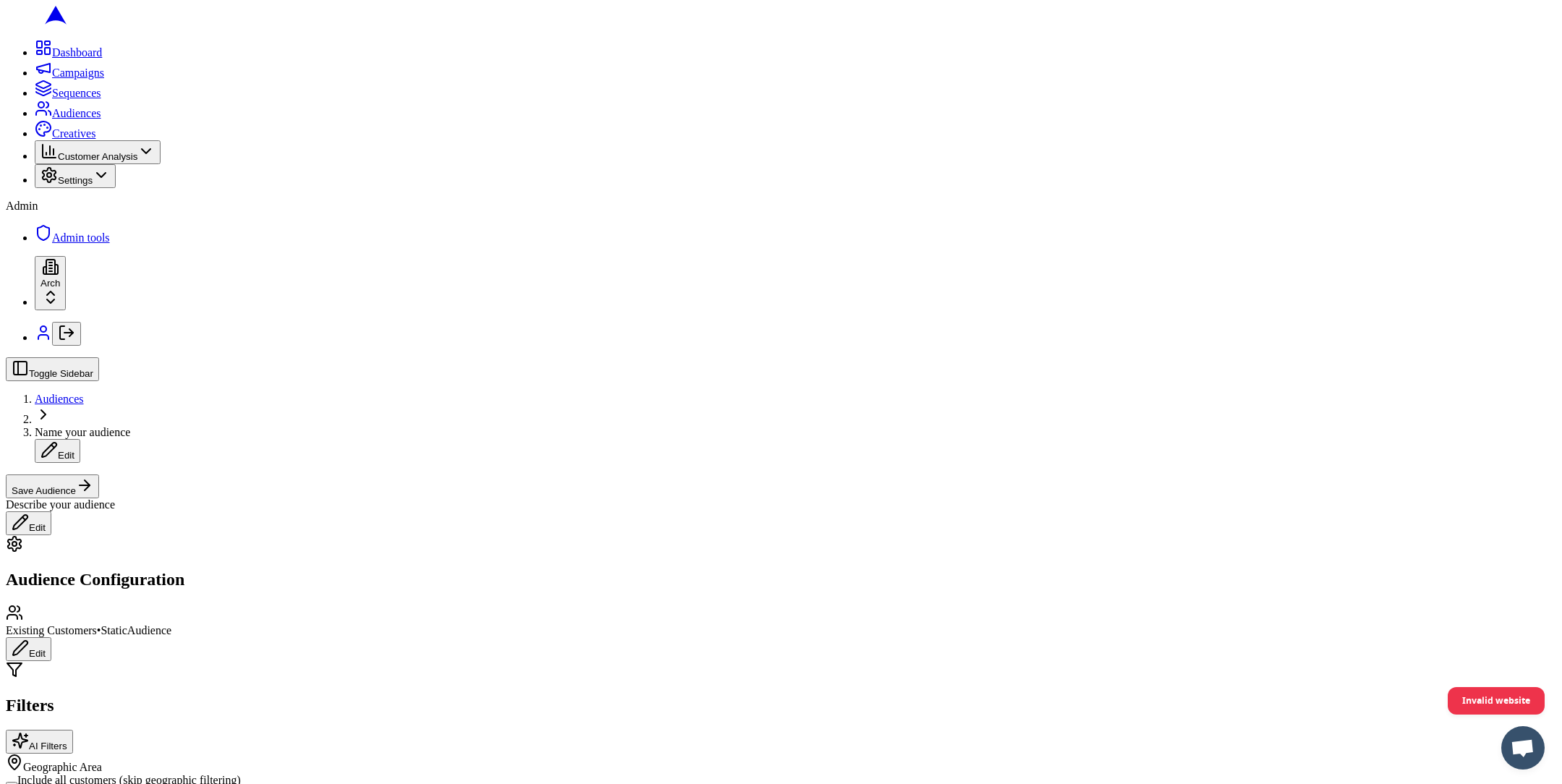
click at [227, 576] on div "HVAC Install" at bounding box center [154, 566] width 145 height 20
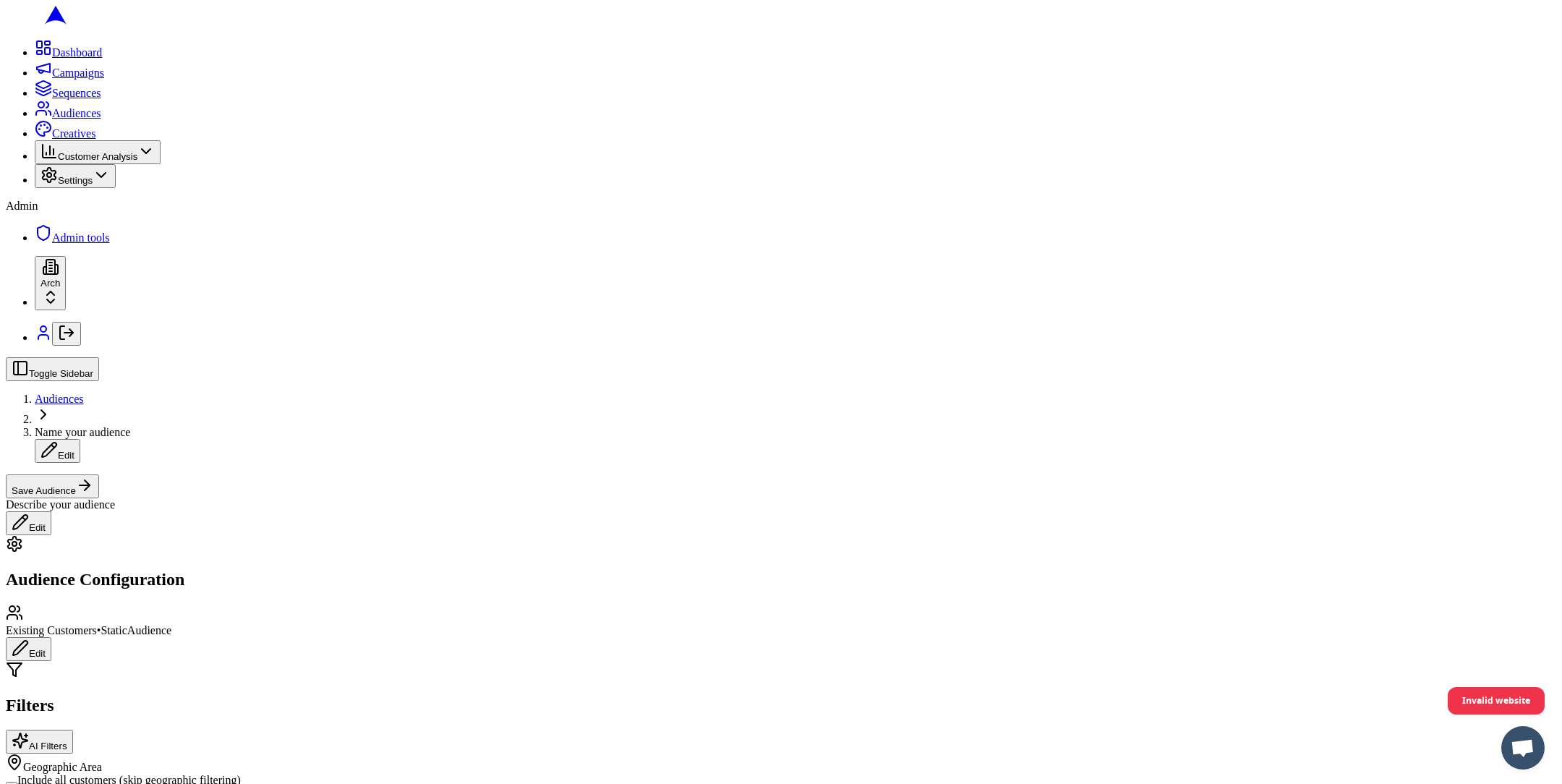
click at [227, 649] on div "Select a business unit first" at bounding box center [154, 642] width 145 height 13
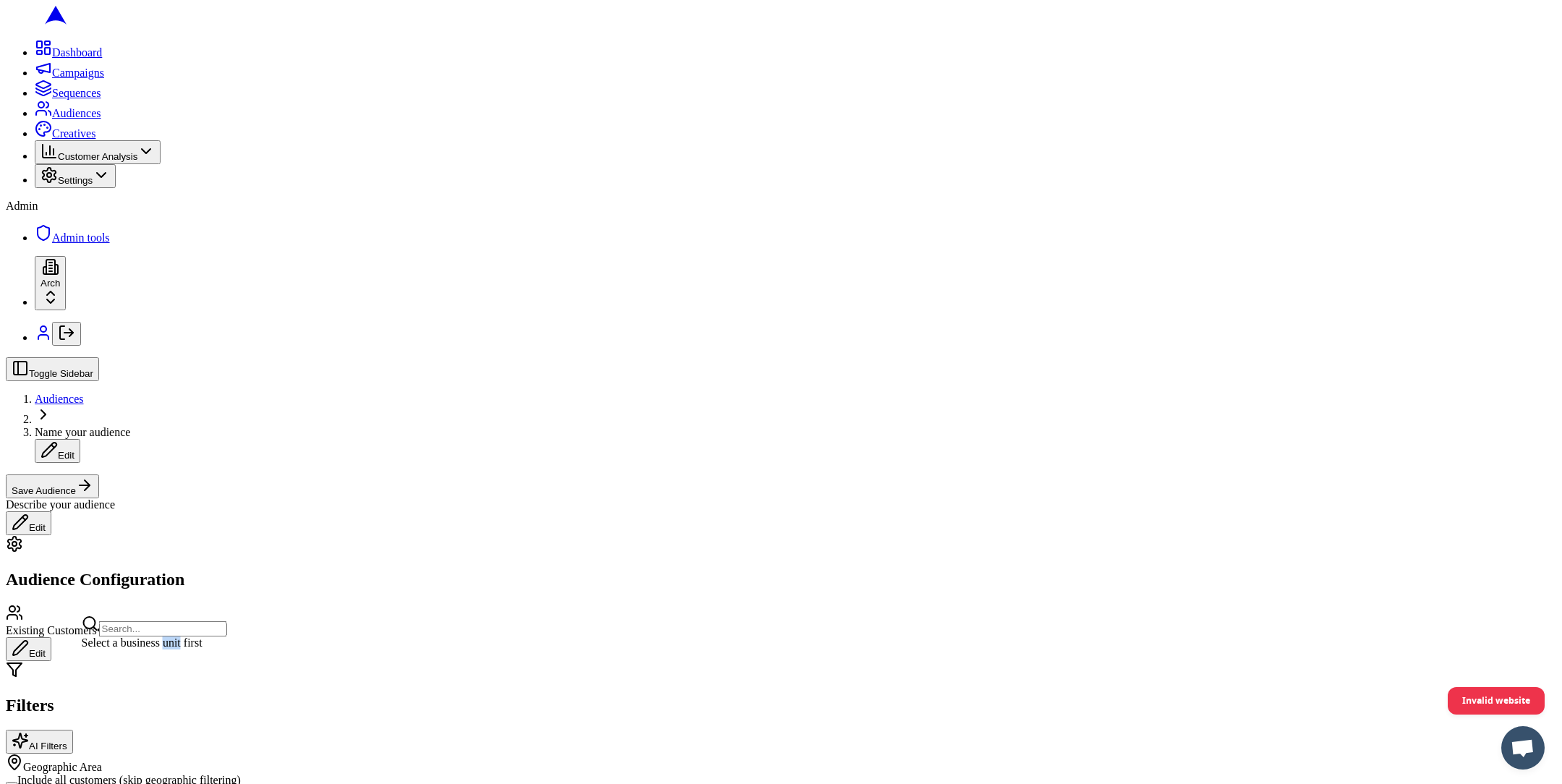
click at [227, 649] on div "Select a business unit first" at bounding box center [154, 642] width 145 height 13
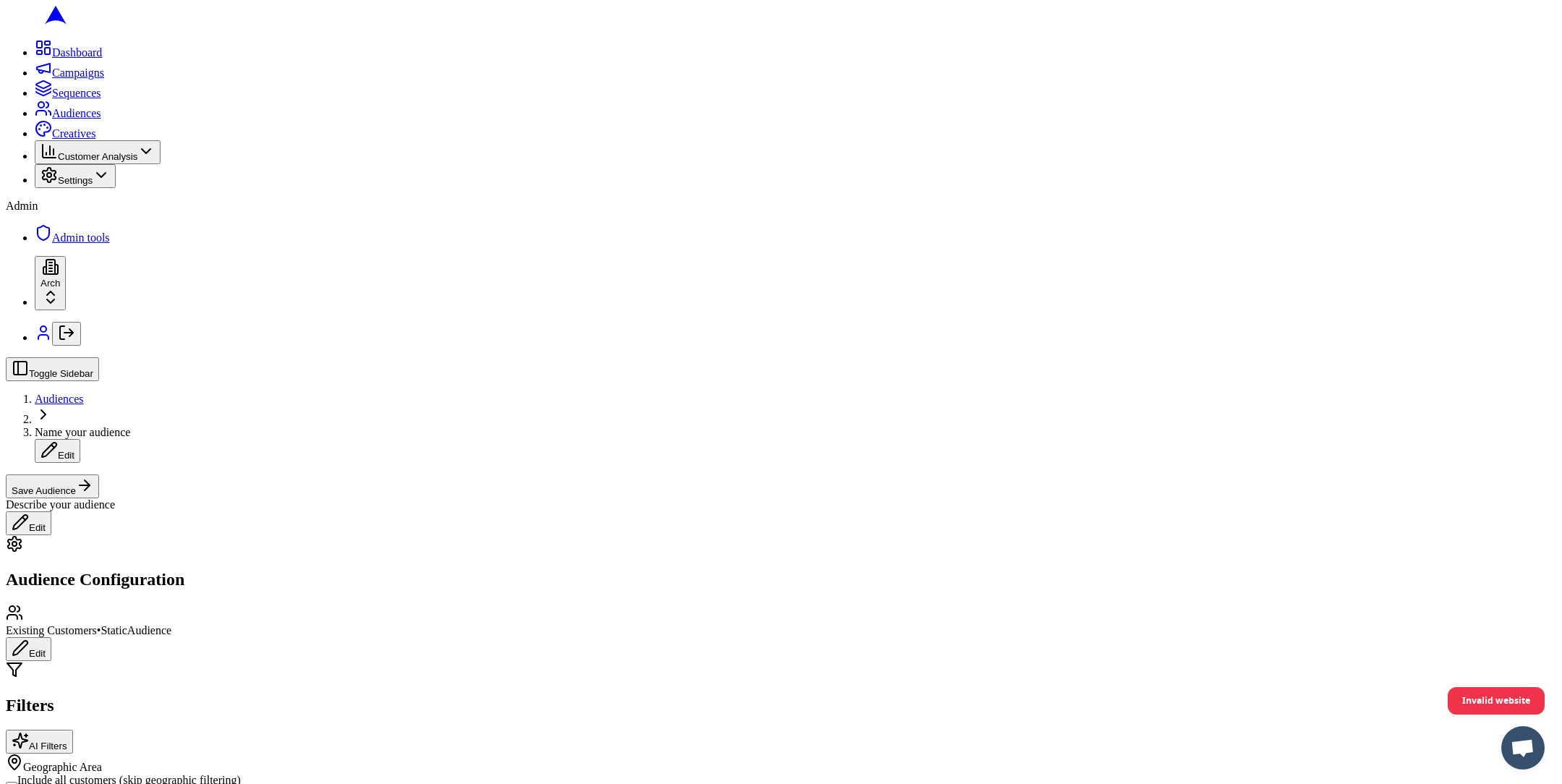
scroll to position [139, 0]
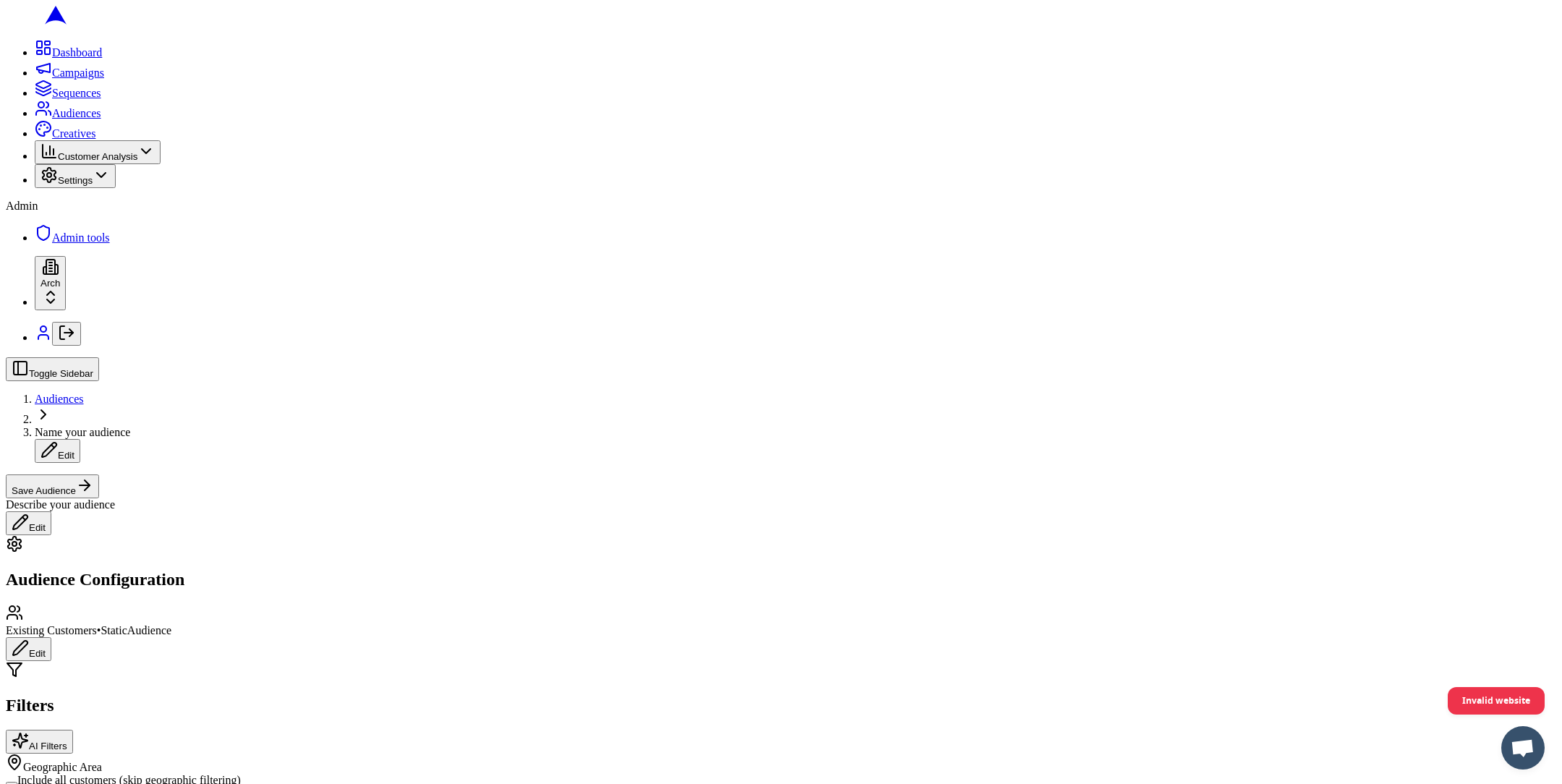
click at [227, 585] on div "HVAC Maintenance" at bounding box center [154, 582] width 145 height 20
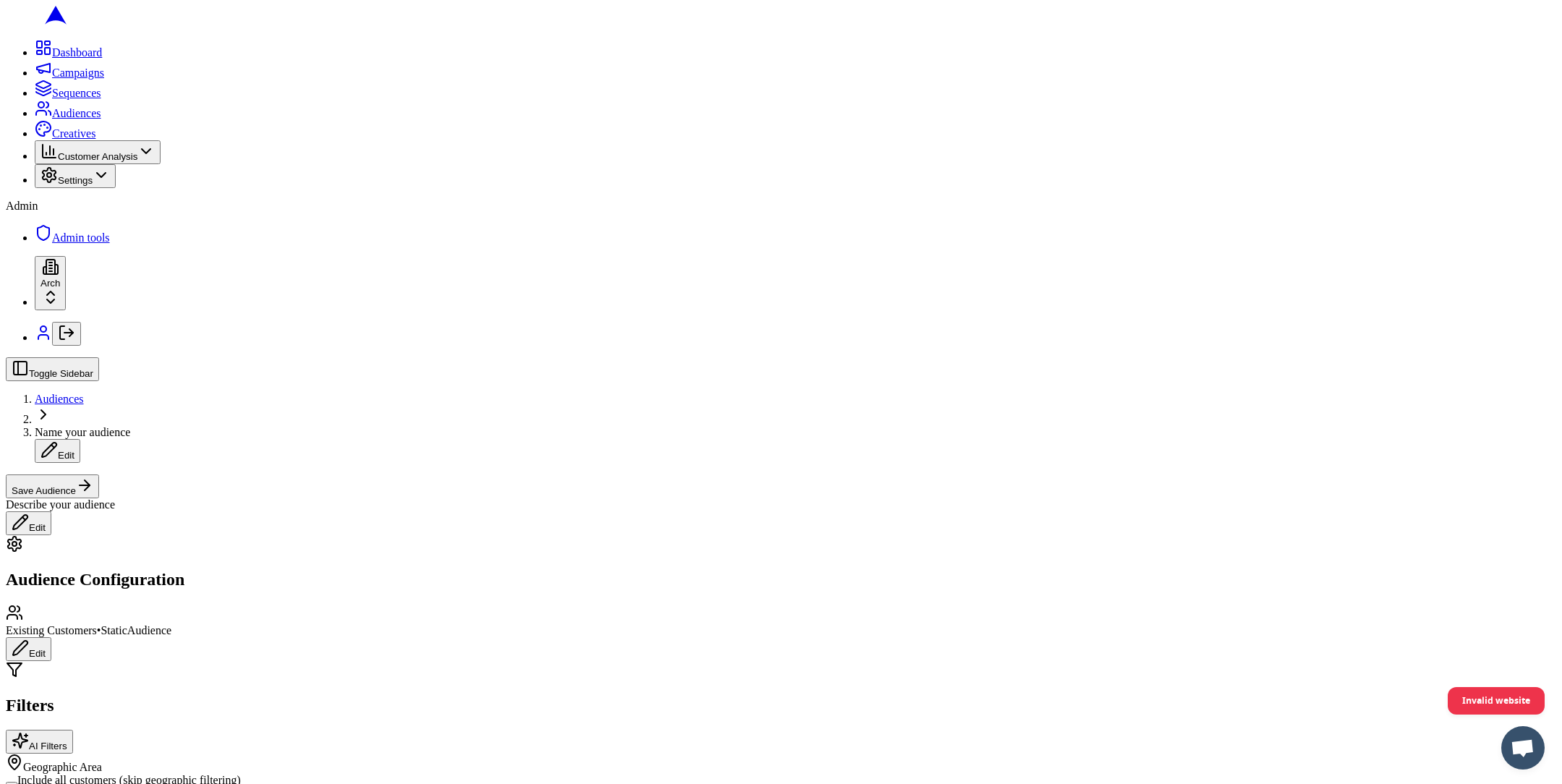
click at [227, 572] on div "HVAC Install" at bounding box center [154, 562] width 145 height 20
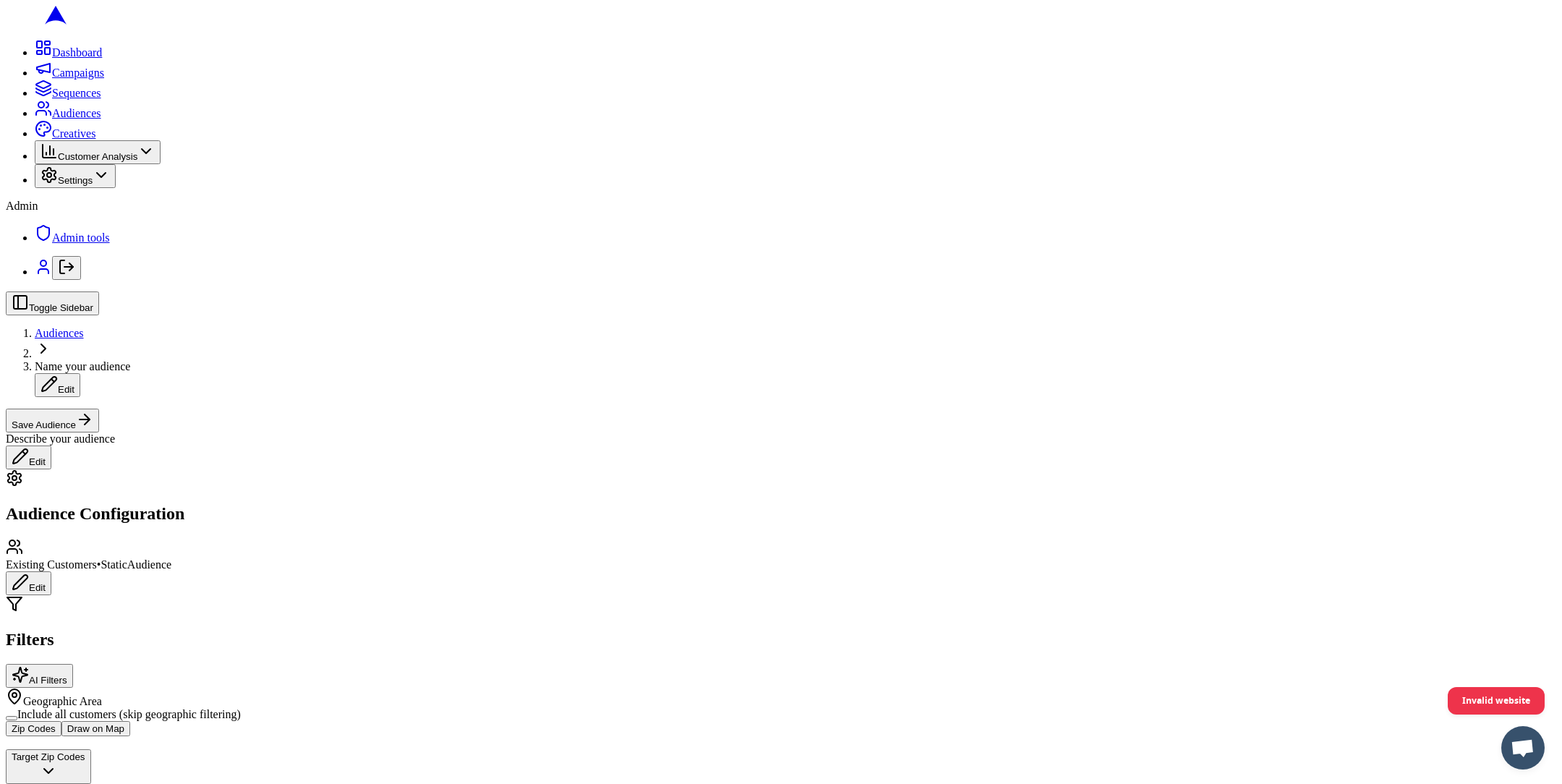
click at [195, 572] on div "HVAC Install" at bounding box center [154, 562] width 145 height 20
